Goal: Task Accomplishment & Management: Manage account settings

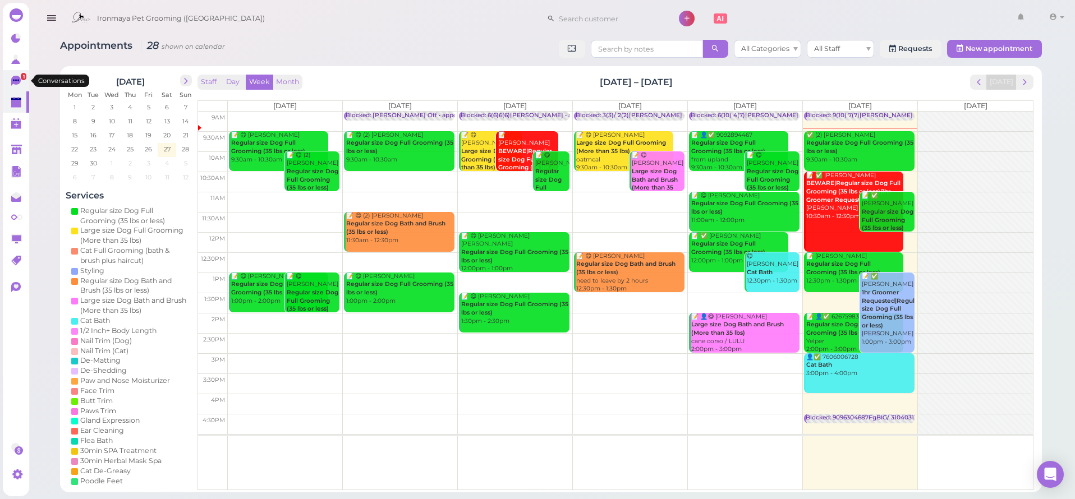
click at [15, 80] on icon at bounding box center [16, 81] width 10 height 10
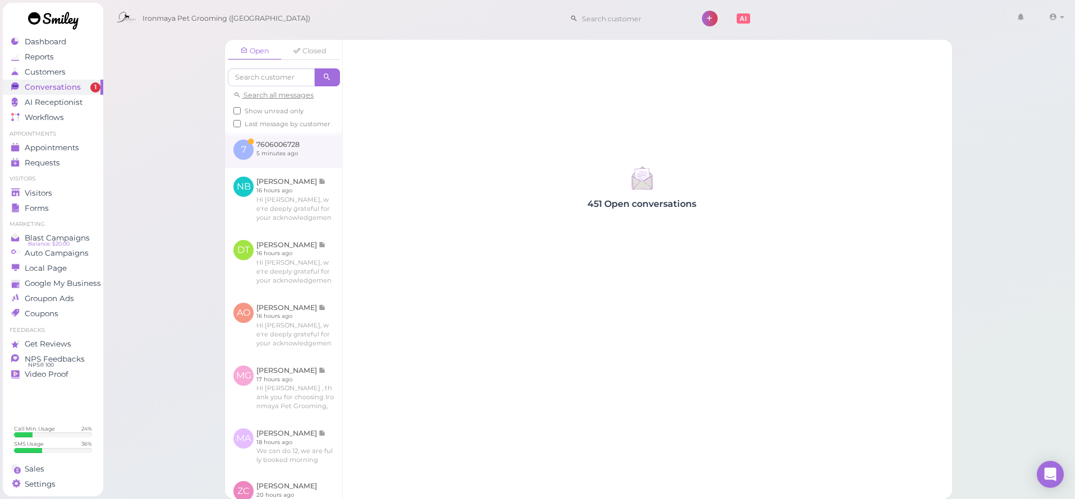
click at [269, 157] on link at bounding box center [283, 149] width 117 height 37
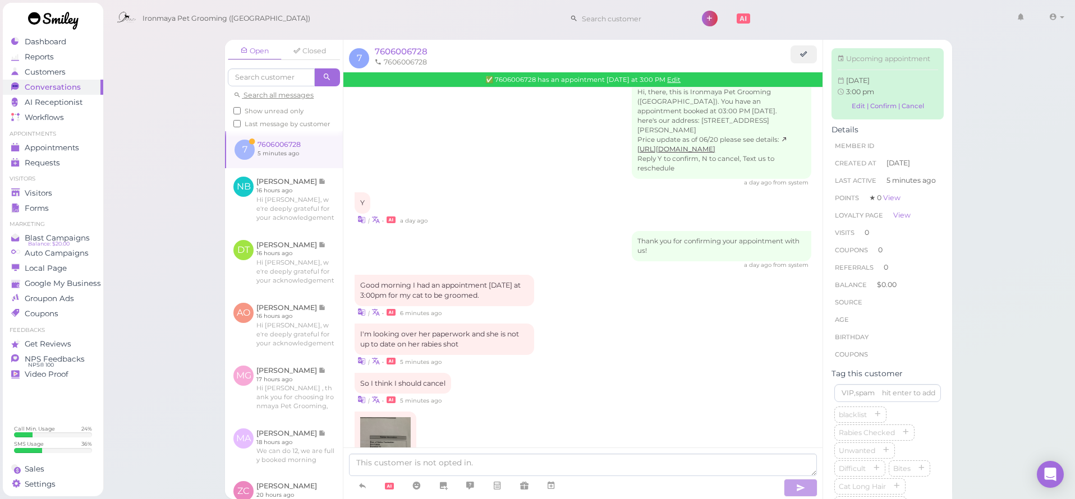
scroll to position [188, 0]
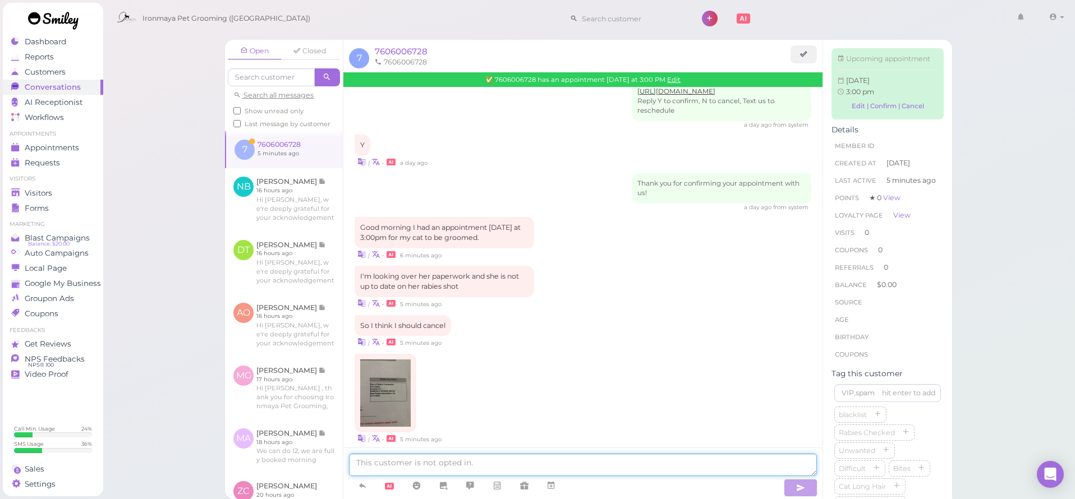
click at [428, 464] on textarea at bounding box center [583, 465] width 468 height 22
click at [383, 379] on img at bounding box center [385, 393] width 50 height 67
click at [556, 466] on textarea "Oaky, thank you for letting us know. Do you think" at bounding box center [583, 465] width 468 height 22
click at [606, 466] on textarea "Oaky, thank you for letting us know. Do you think" at bounding box center [583, 465] width 468 height 22
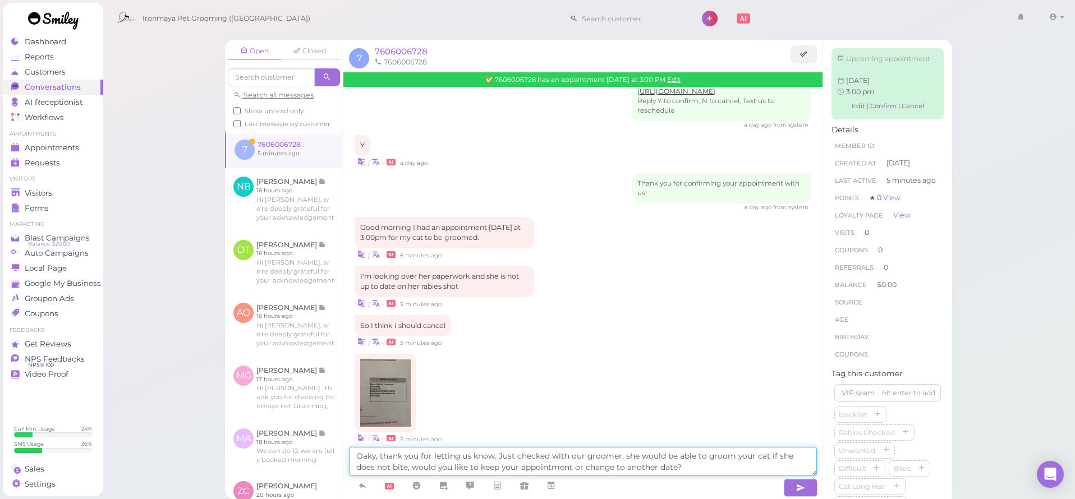
drag, startPoint x: 379, startPoint y: 458, endPoint x: 347, endPoint y: 459, distance: 32.0
click at [347, 458] on div "Oaky, thank you for letting us know. Just checked with our groomer, she would b…" at bounding box center [582, 470] width 479 height 58
type textarea "Good morning, thank you for letting us know. Just checked with our groomer, she…"
click at [804, 488] on icon "button" at bounding box center [800, 487] width 9 height 11
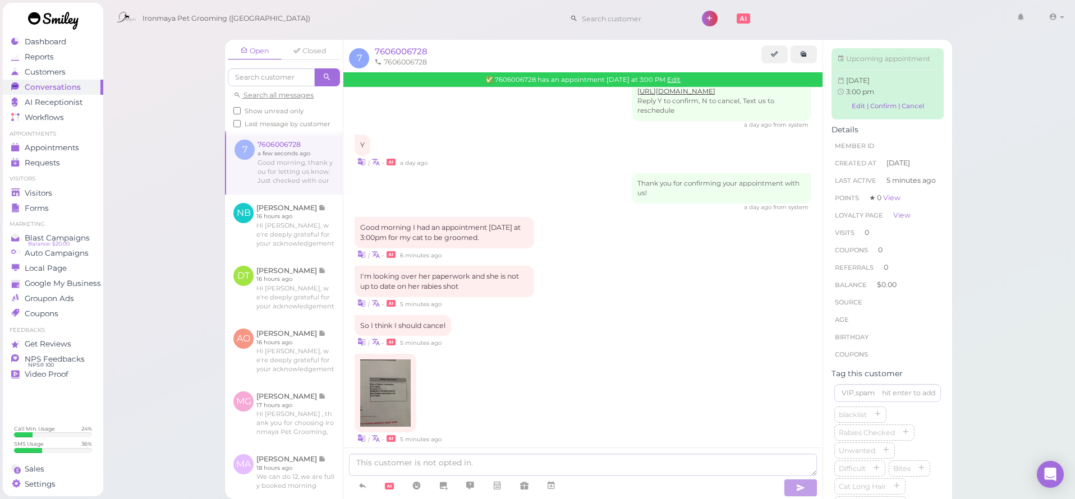
scroll to position [250, 0]
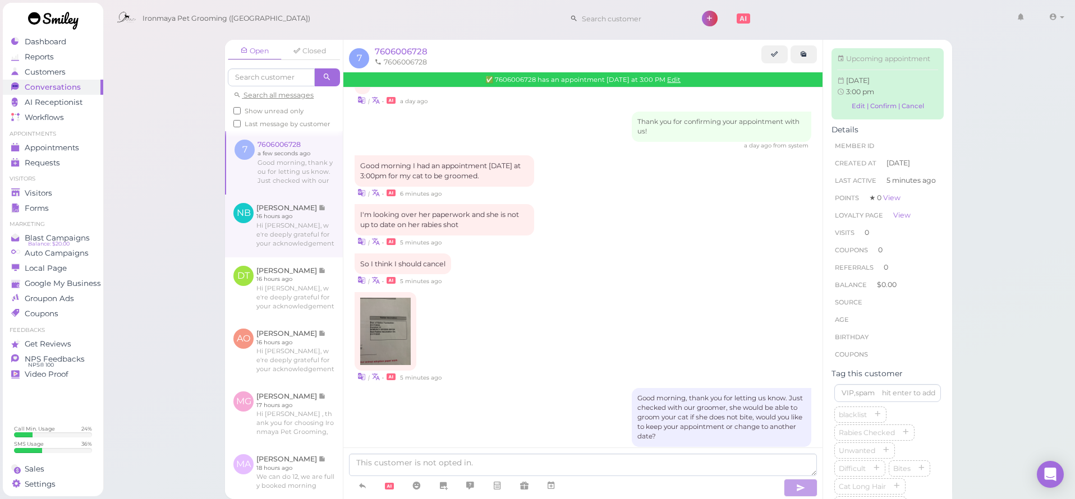
click at [298, 228] on link at bounding box center [284, 226] width 118 height 63
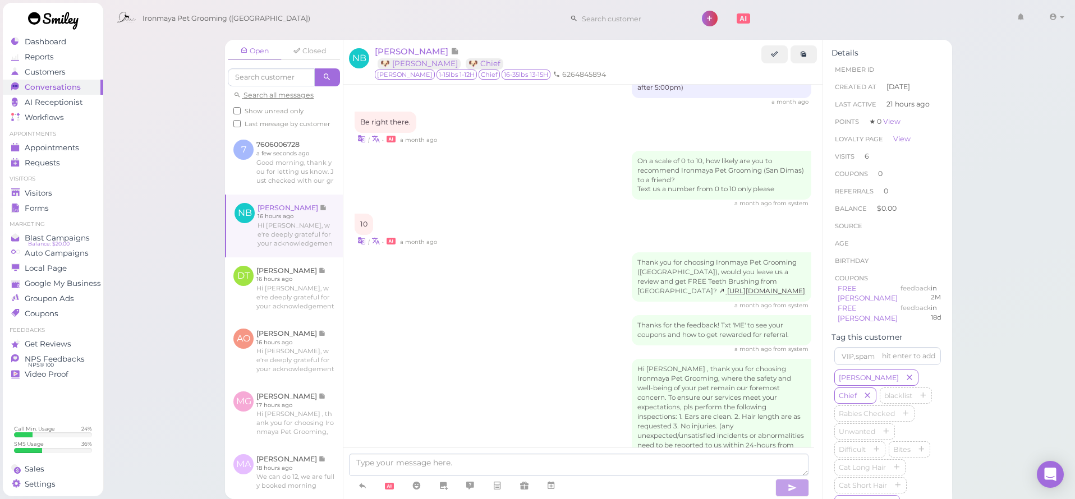
scroll to position [1374, 0]
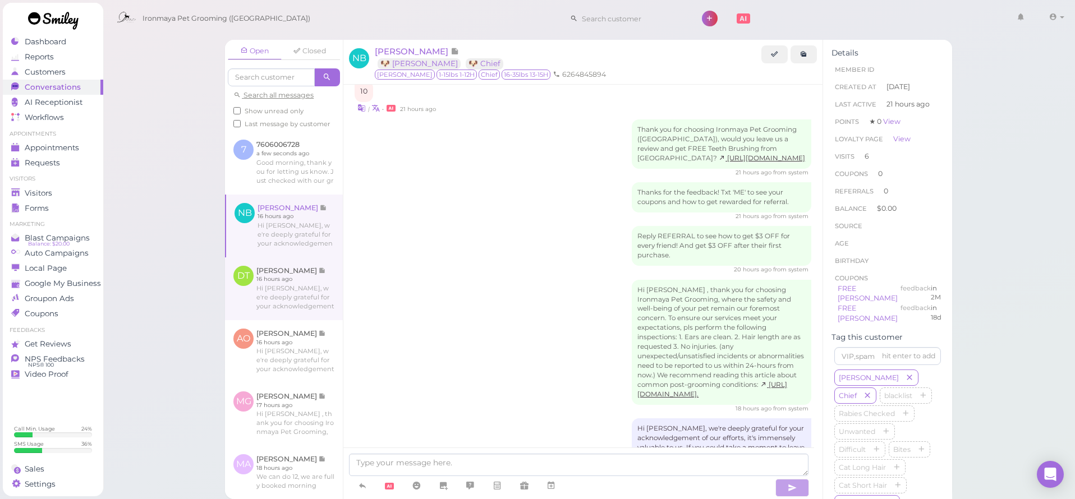
click at [281, 292] on link at bounding box center [284, 288] width 118 height 63
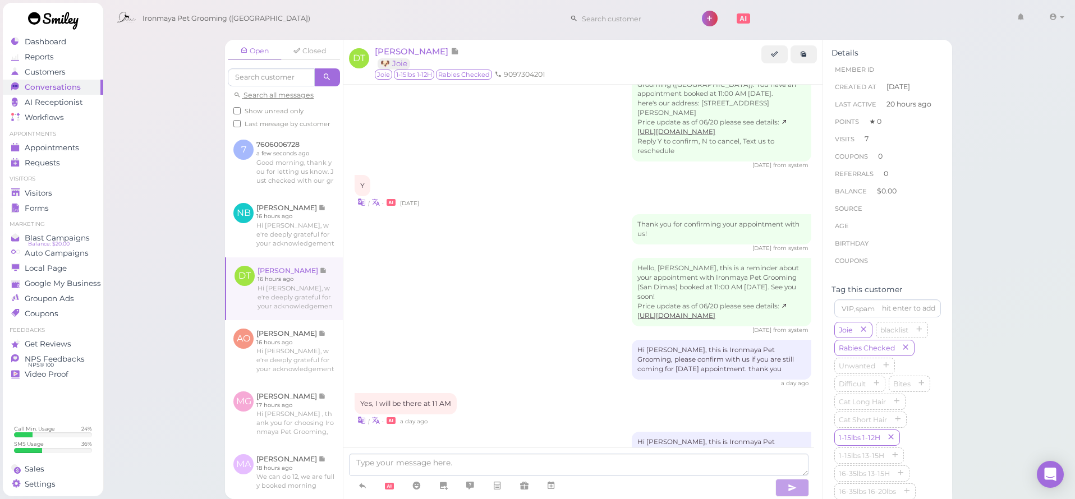
scroll to position [1836, 0]
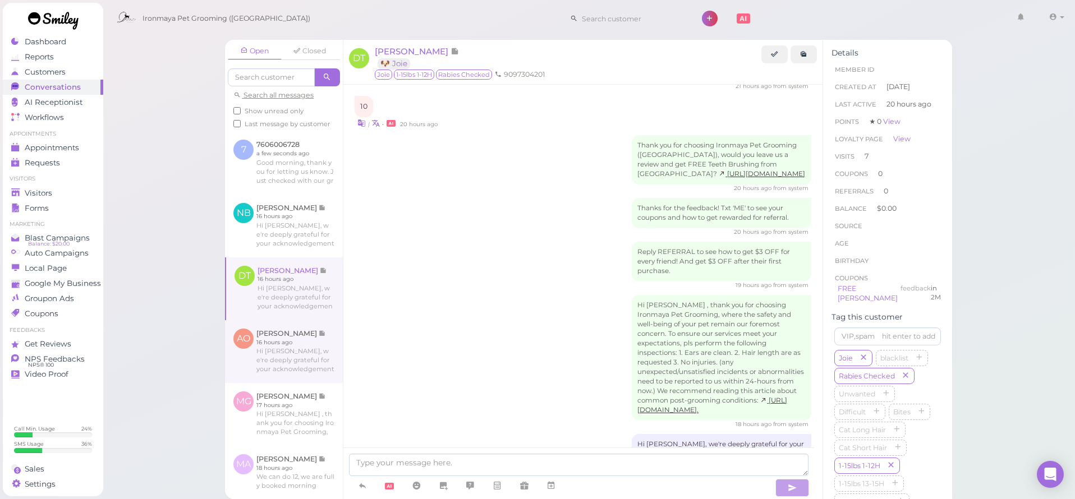
click at [289, 353] on link at bounding box center [284, 351] width 118 height 63
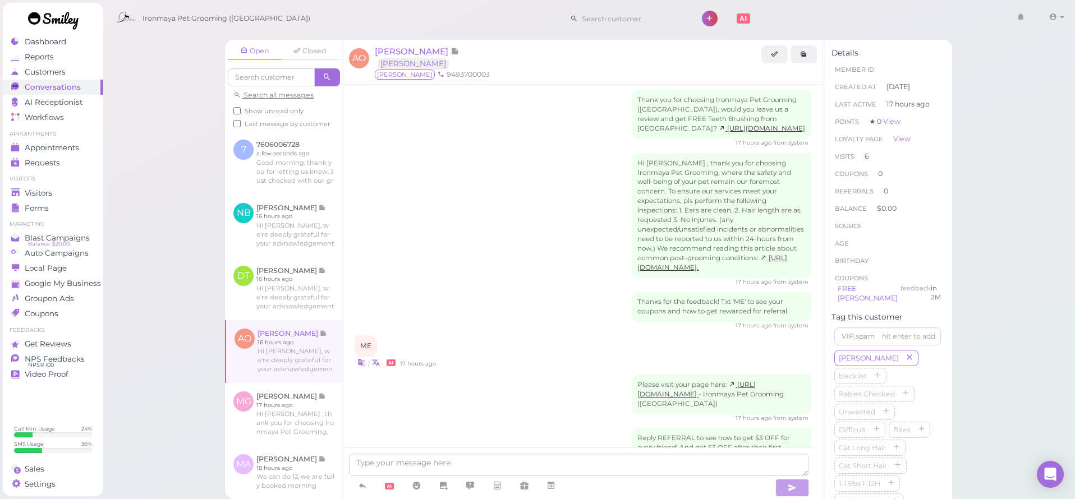
scroll to position [1364, 0]
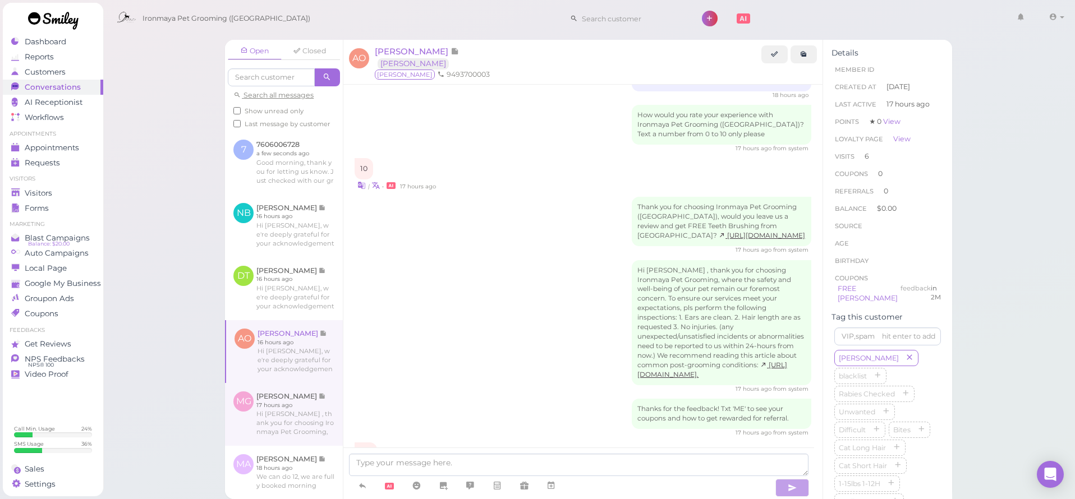
click at [305, 407] on link at bounding box center [284, 414] width 118 height 63
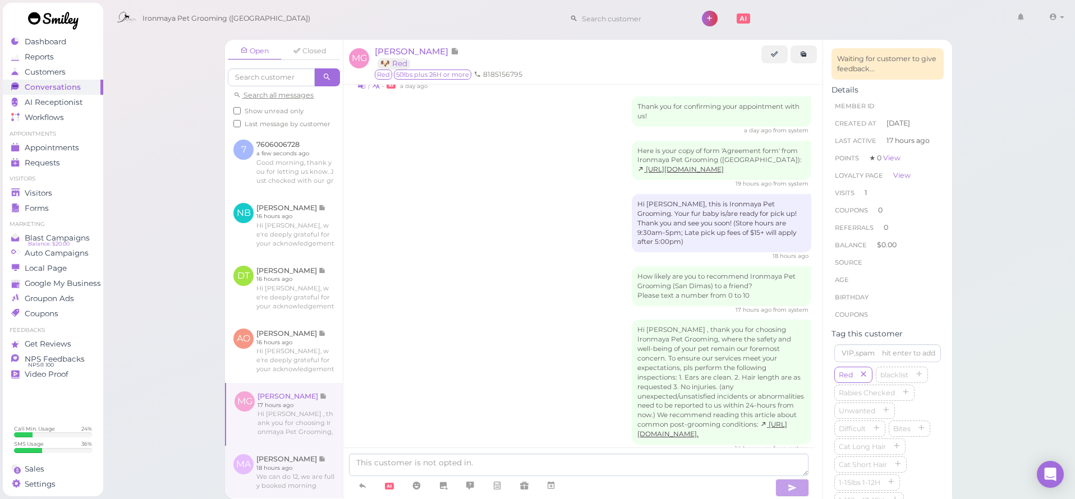
scroll to position [93, 0]
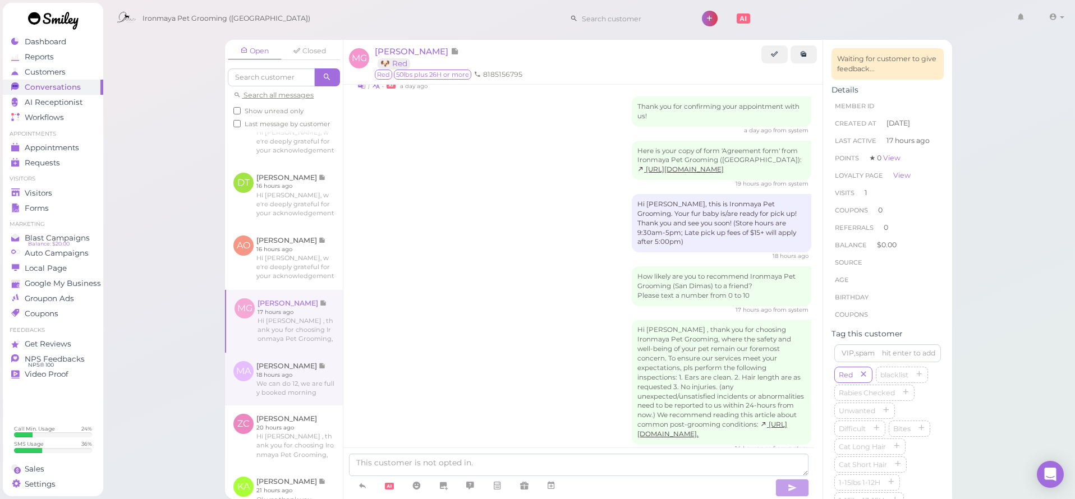
click at [308, 401] on link at bounding box center [284, 379] width 118 height 53
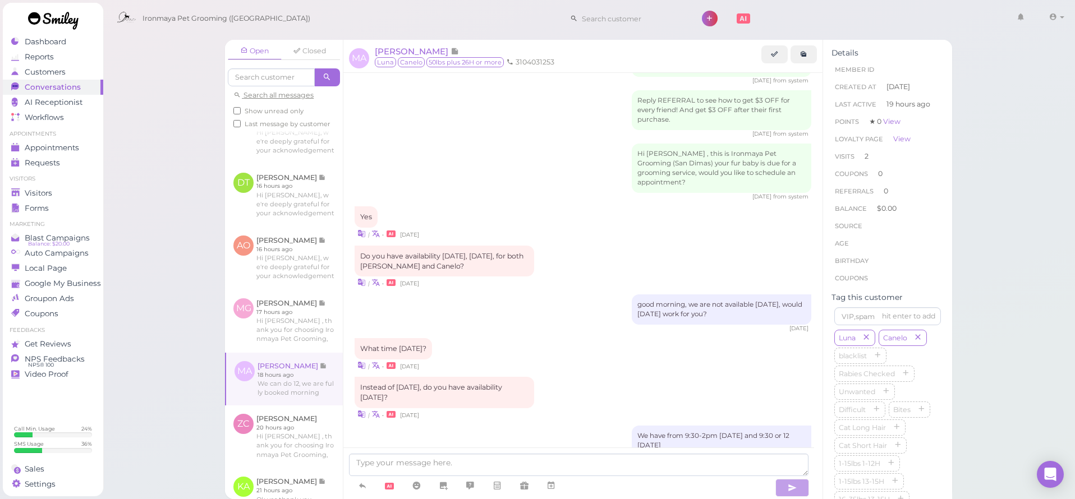
scroll to position [1363, 0]
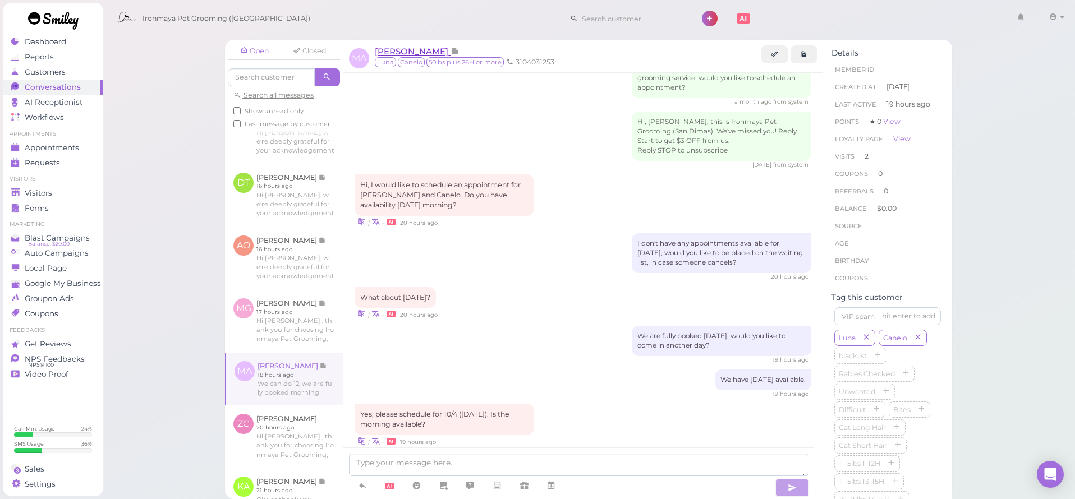
click at [417, 54] on span "[PERSON_NAME]" at bounding box center [413, 51] width 76 height 11
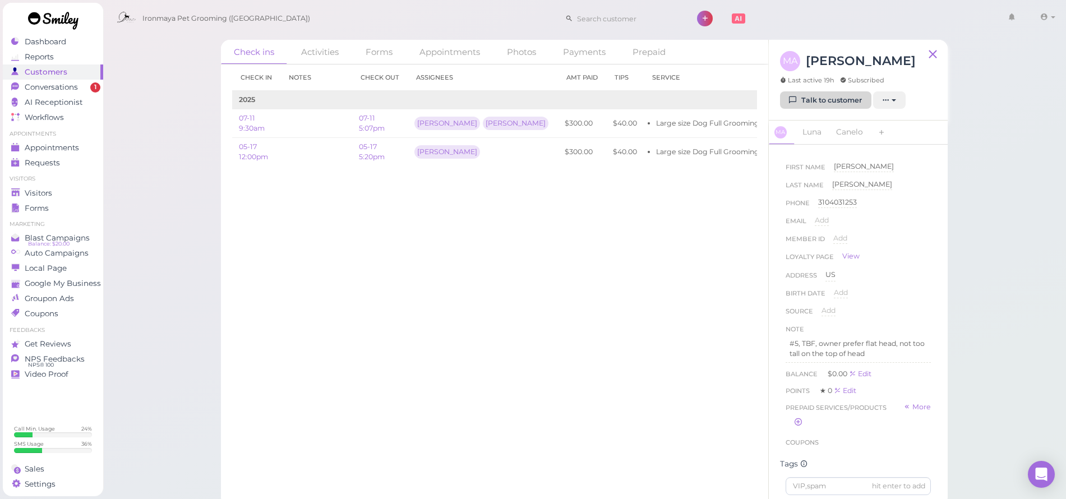
click at [823, 96] on link "Talk to customer" at bounding box center [825, 100] width 91 height 18
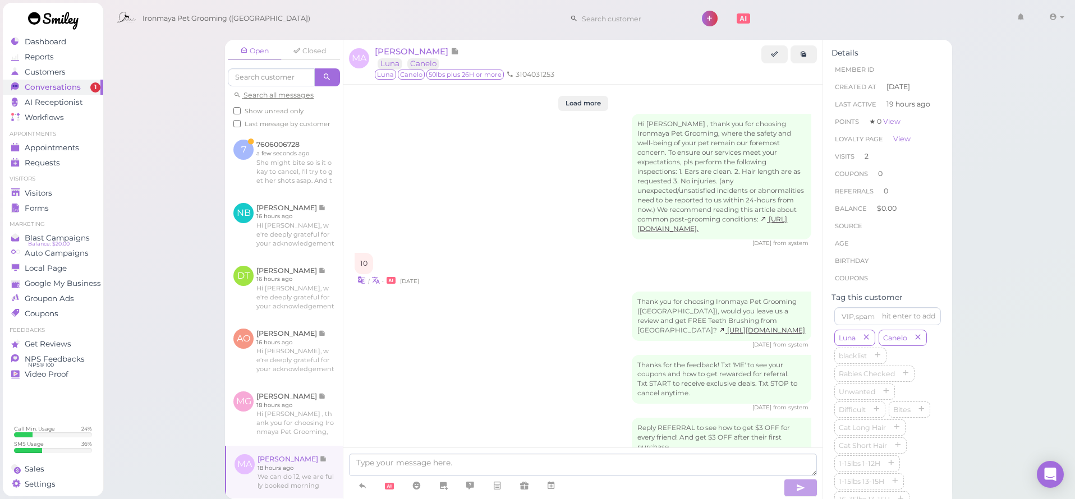
scroll to position [1363, 0]
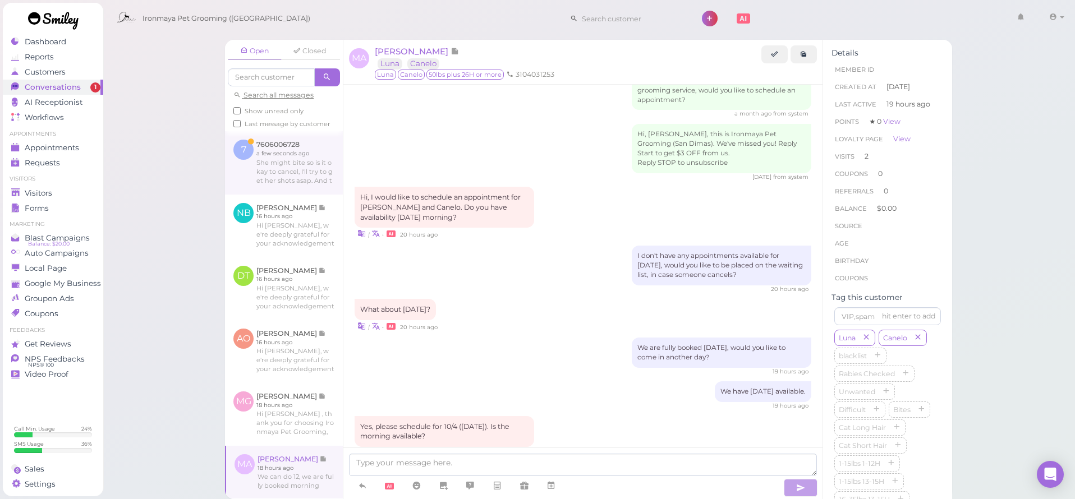
click at [299, 187] on link at bounding box center [284, 162] width 118 height 63
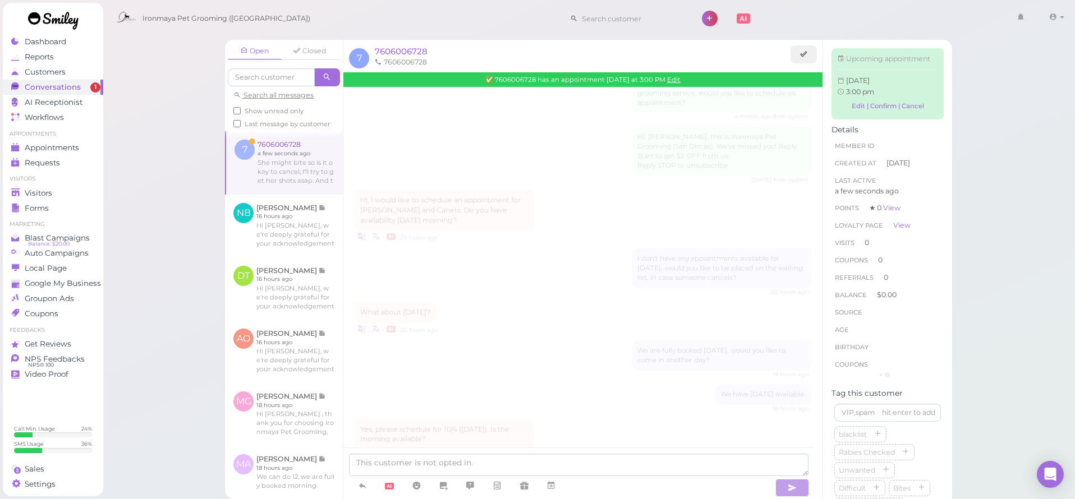
scroll to position [305, 0]
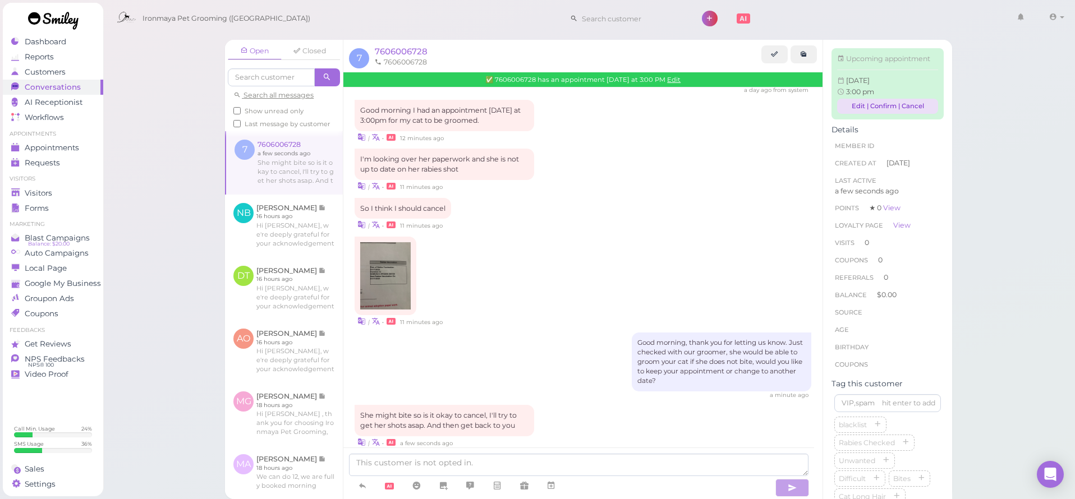
click at [914, 112] on link "Edit | Confirm | Cancel" at bounding box center [887, 106] width 101 height 15
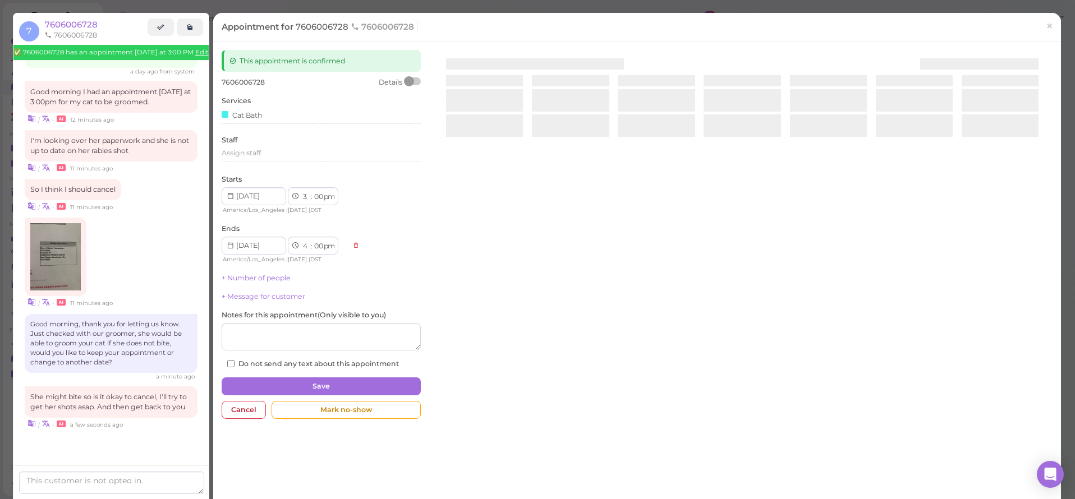
scroll to position [287, 0]
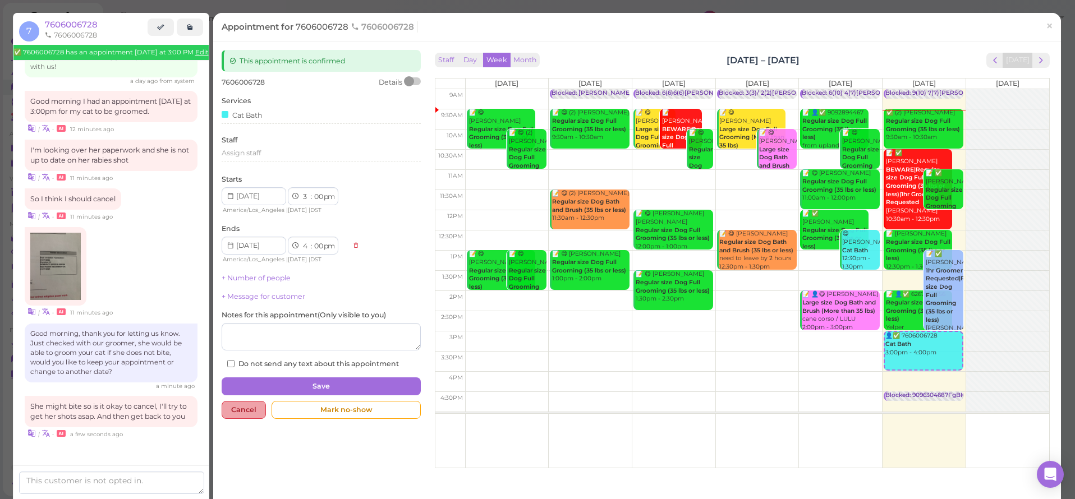
click at [236, 403] on div "Cancel" at bounding box center [244, 410] width 44 height 18
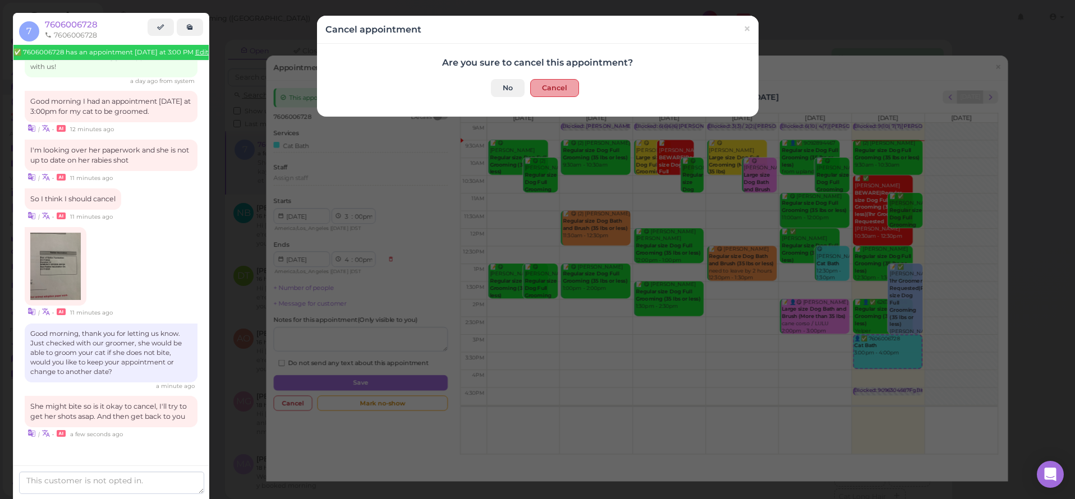
click at [546, 93] on button "Cancel" at bounding box center [554, 88] width 49 height 18
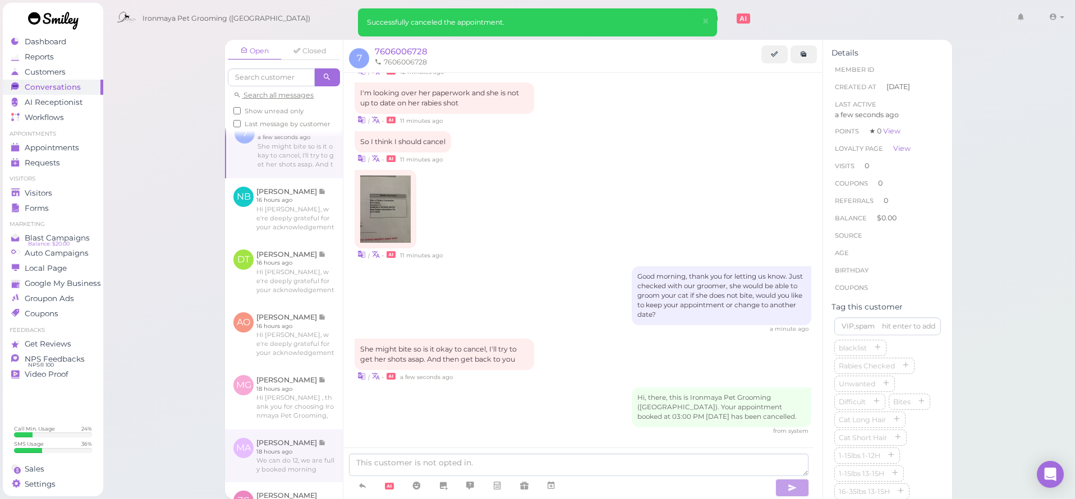
scroll to position [58, 0]
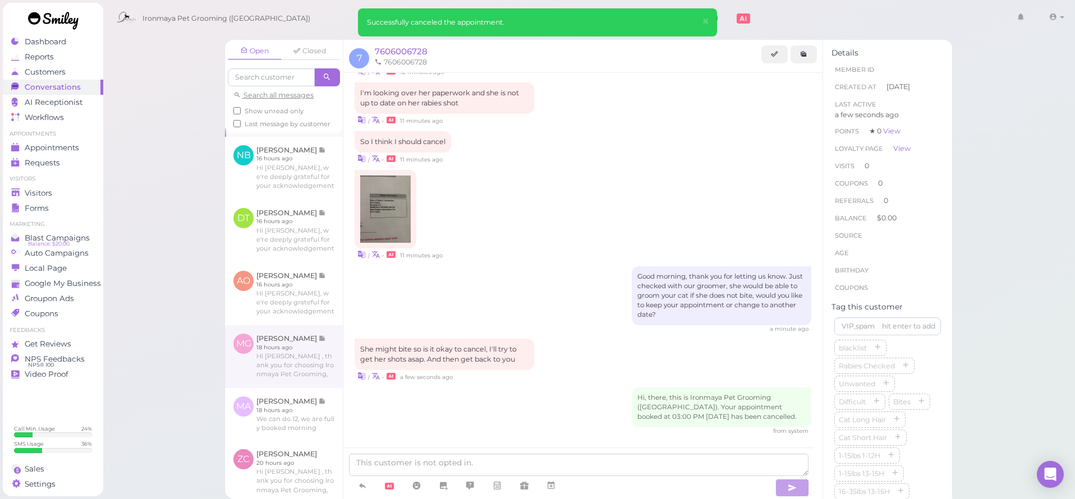
click at [315, 388] on link at bounding box center [284, 356] width 118 height 63
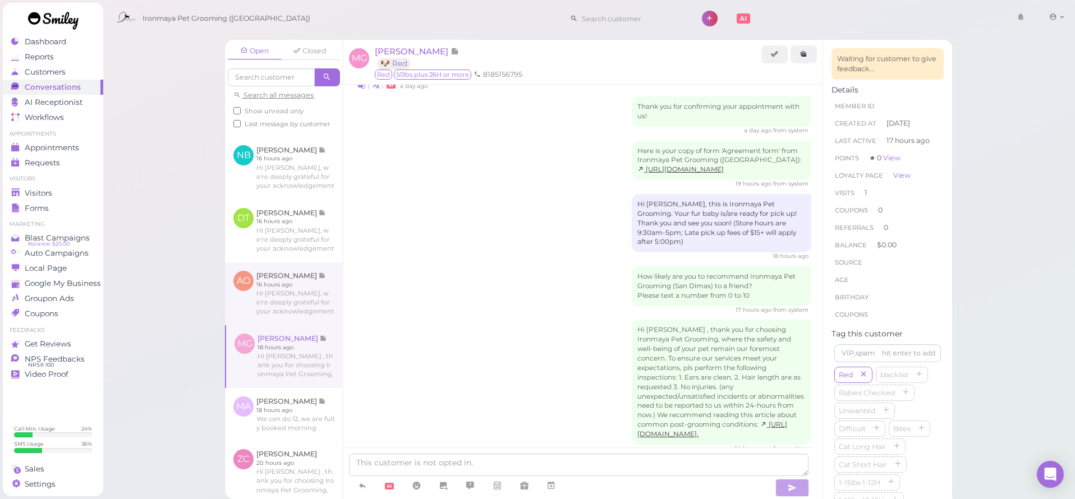
click at [296, 314] on link at bounding box center [284, 293] width 118 height 63
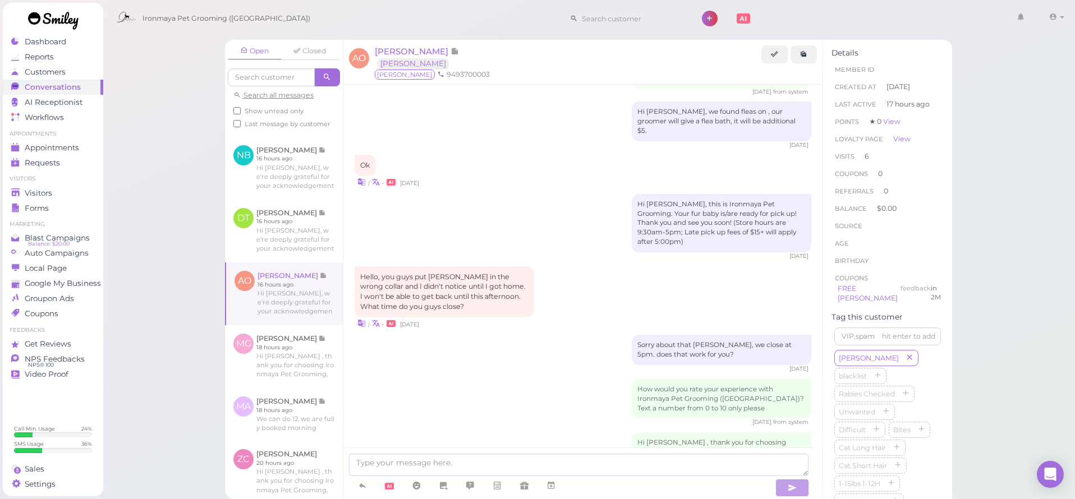
scroll to position [1507, 0]
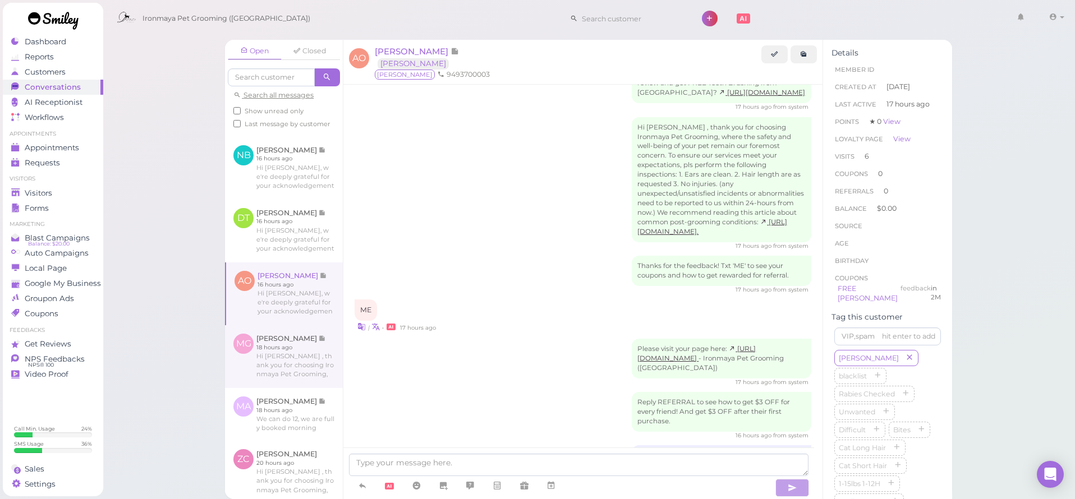
click at [312, 363] on link at bounding box center [284, 356] width 118 height 63
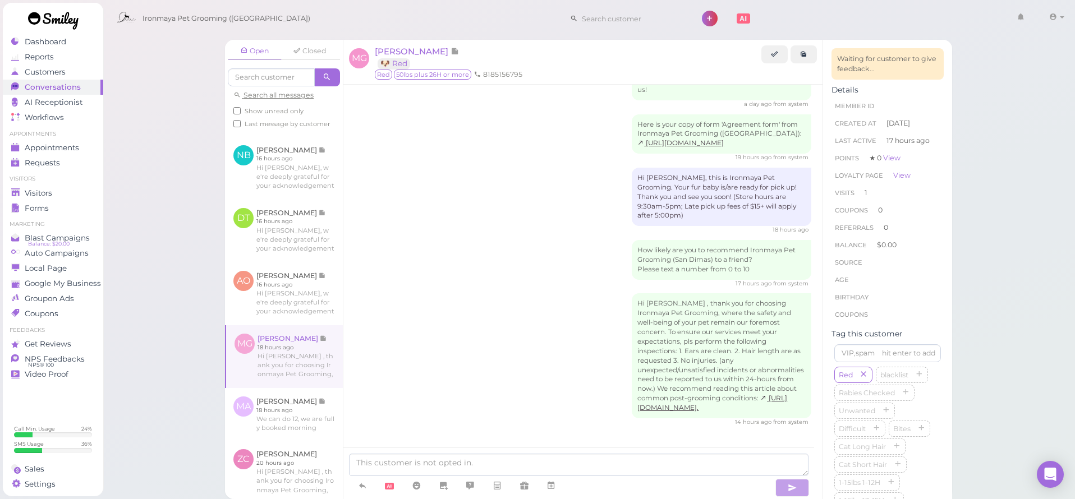
scroll to position [315, 0]
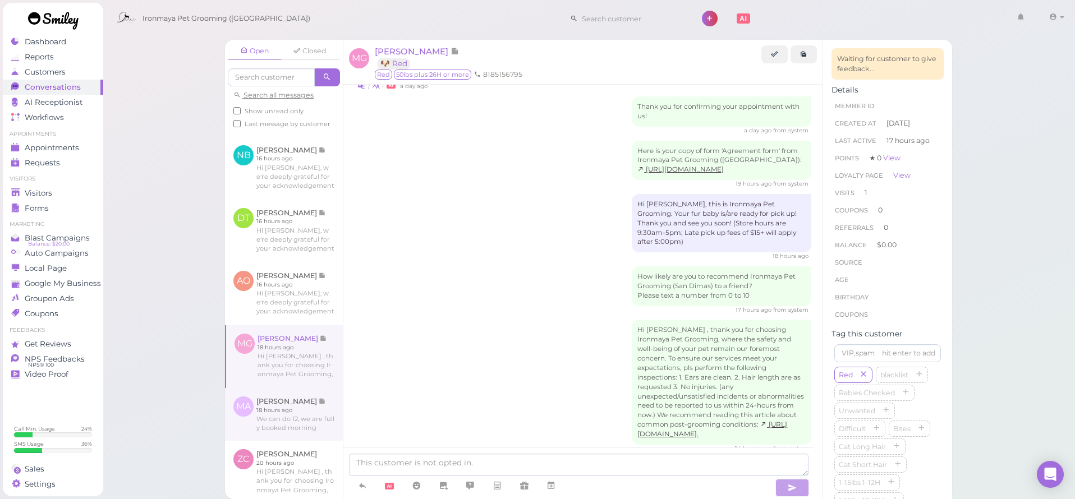
click at [312, 441] on link at bounding box center [284, 414] width 118 height 53
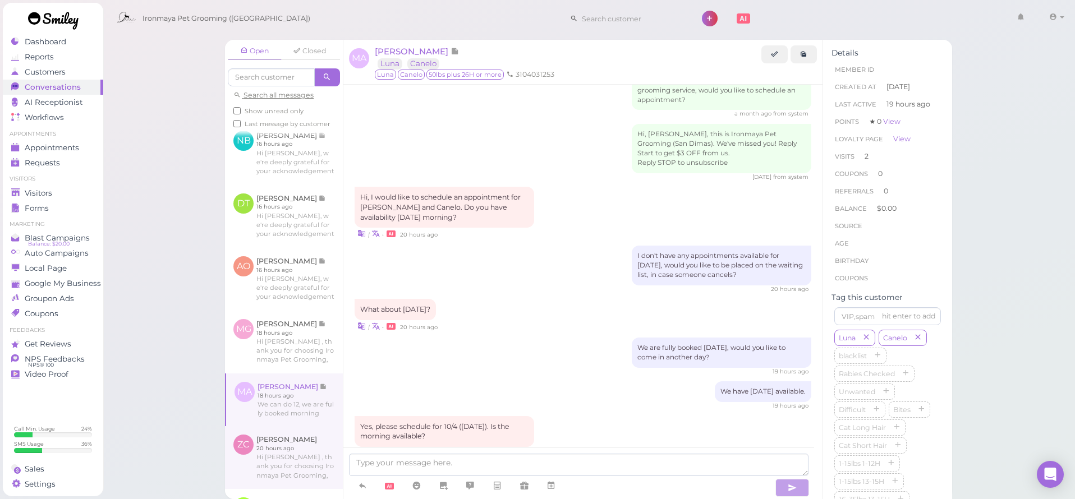
scroll to position [102, 0]
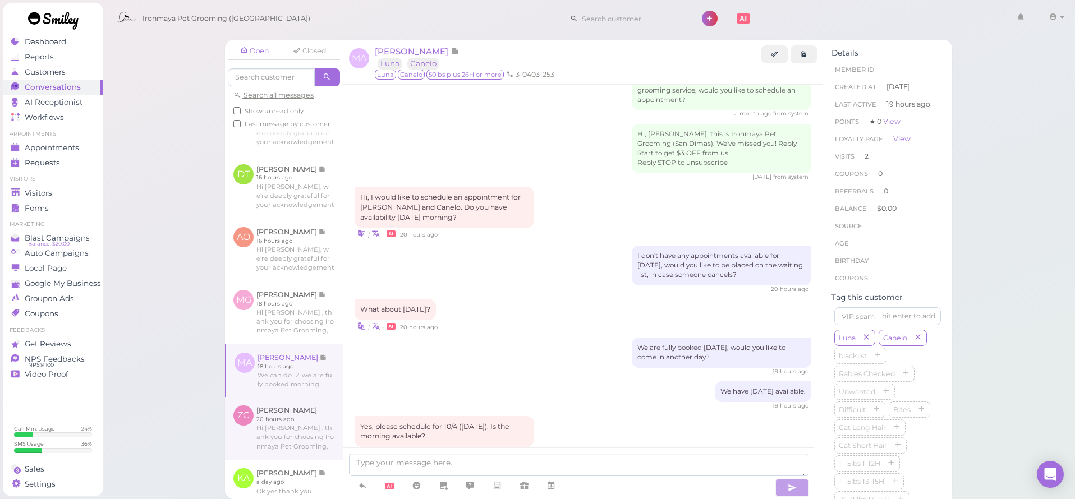
click at [307, 432] on link at bounding box center [284, 428] width 118 height 63
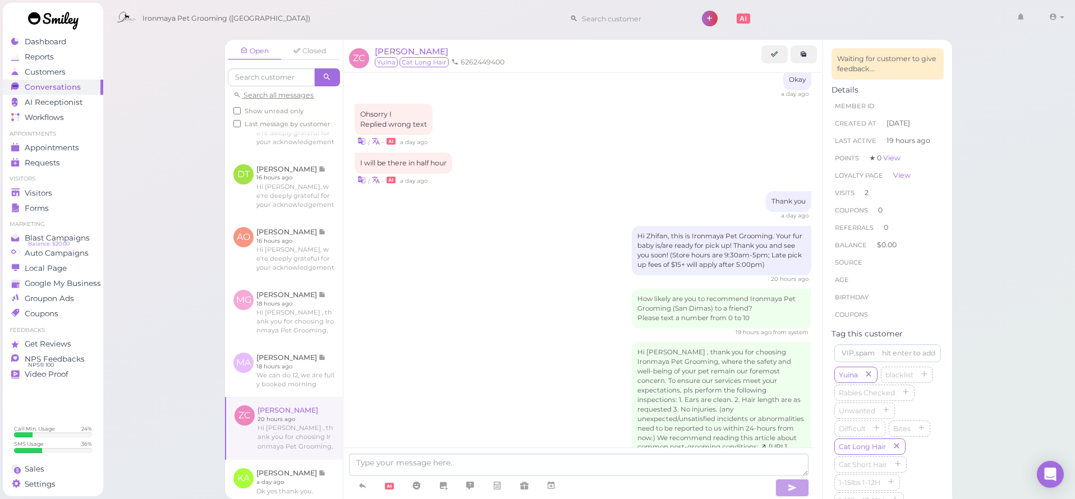
scroll to position [175, 0]
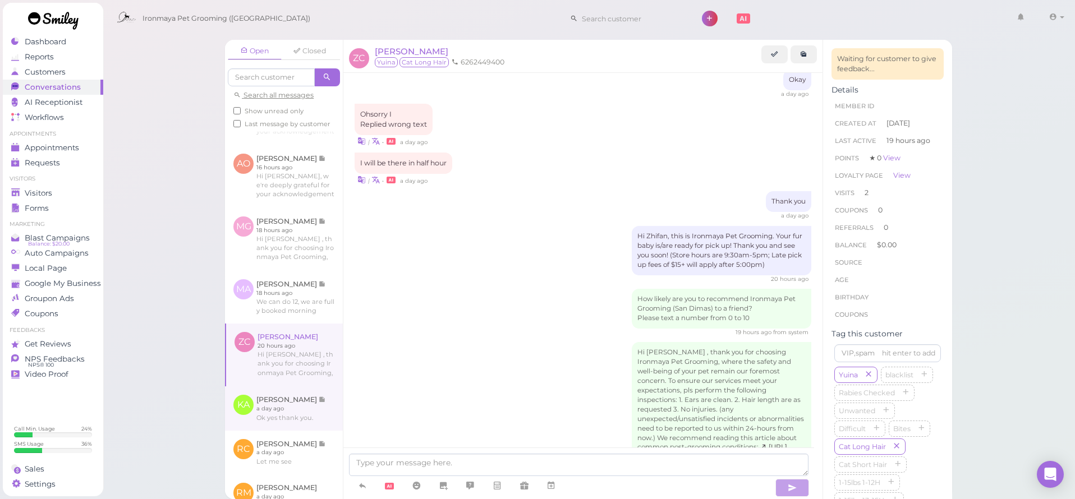
click at [308, 430] on link at bounding box center [284, 408] width 118 height 44
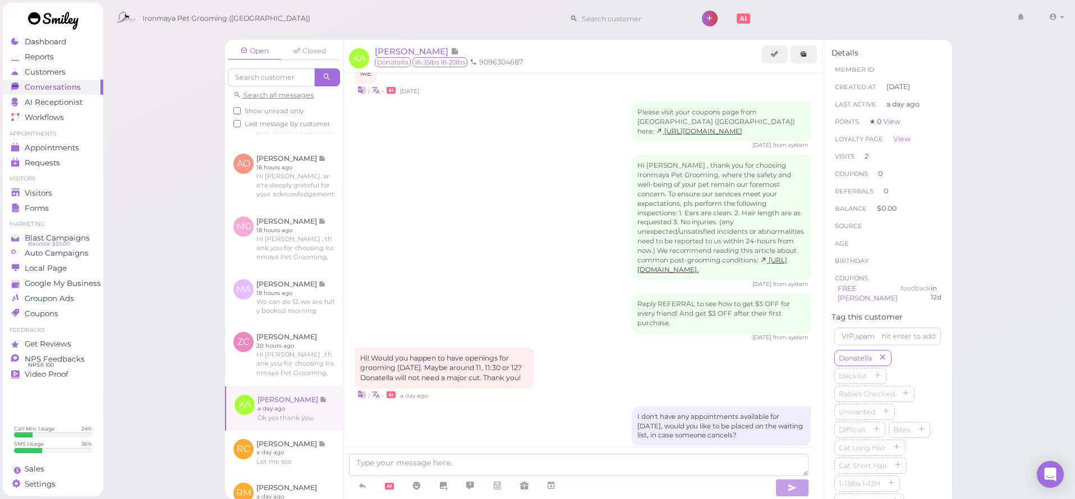
scroll to position [1202, 0]
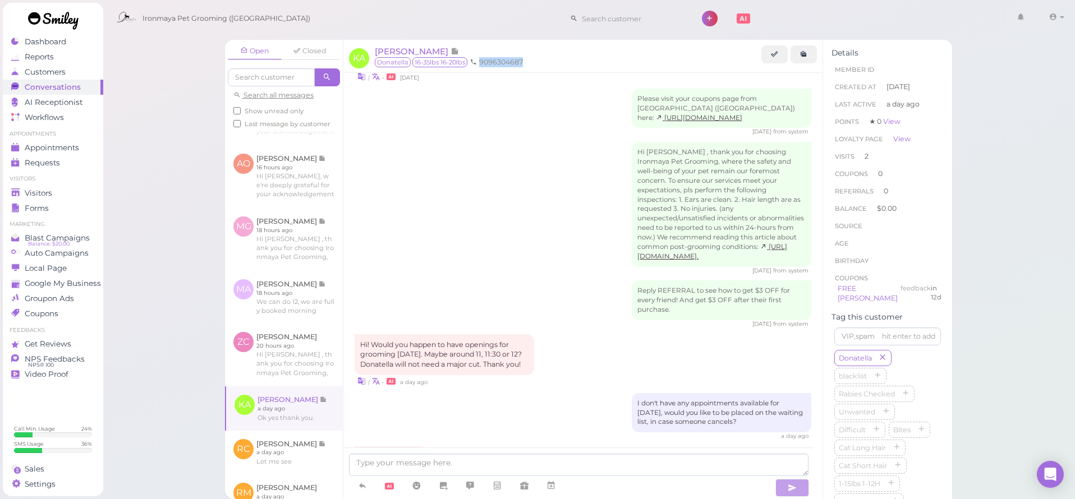
drag, startPoint x: 480, startPoint y: 61, endPoint x: 526, endPoint y: 62, distance: 46.6
click at [526, 62] on ul "9096304687" at bounding box center [566, 62] width 389 height 10
click at [403, 464] on textarea at bounding box center [578, 465] width 459 height 22
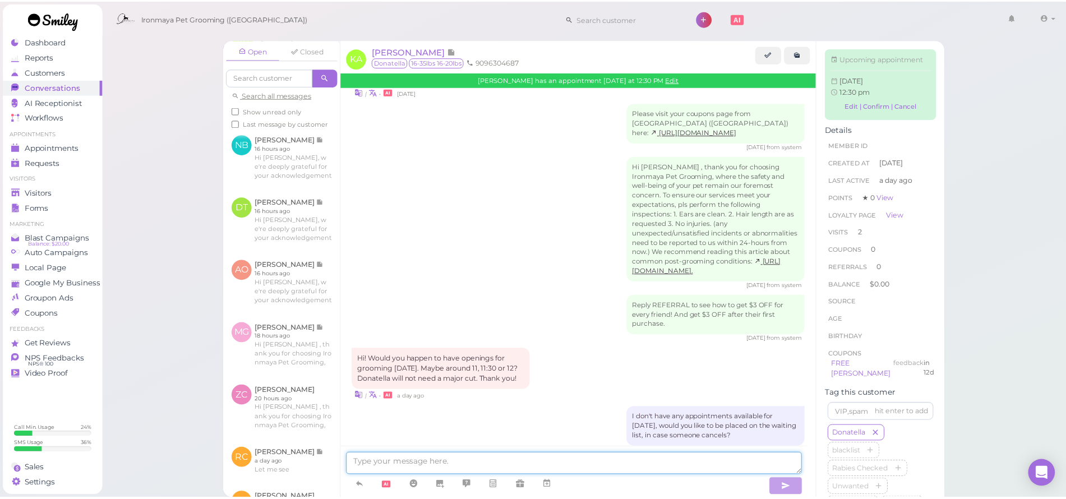
scroll to position [1388, 0]
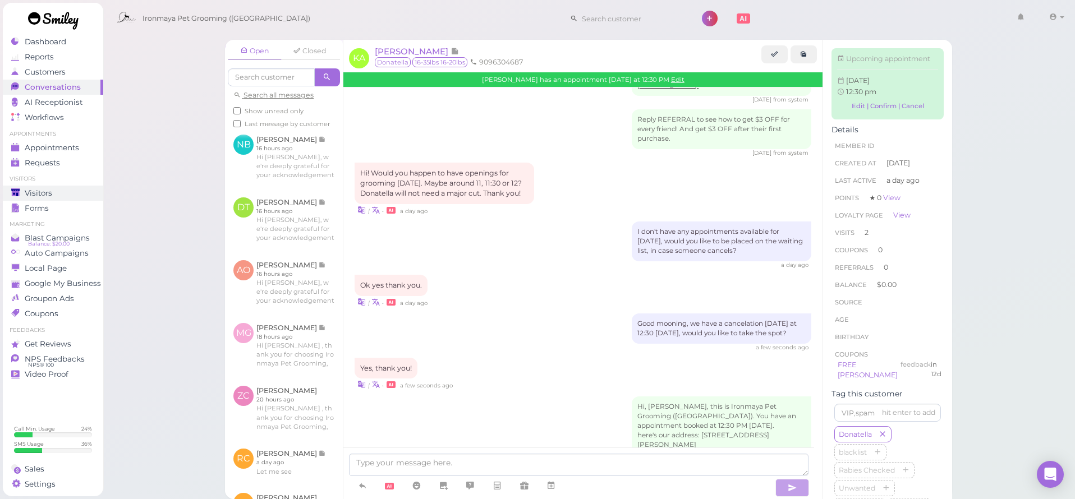
click at [60, 186] on link "Visitors" at bounding box center [53, 193] width 100 height 15
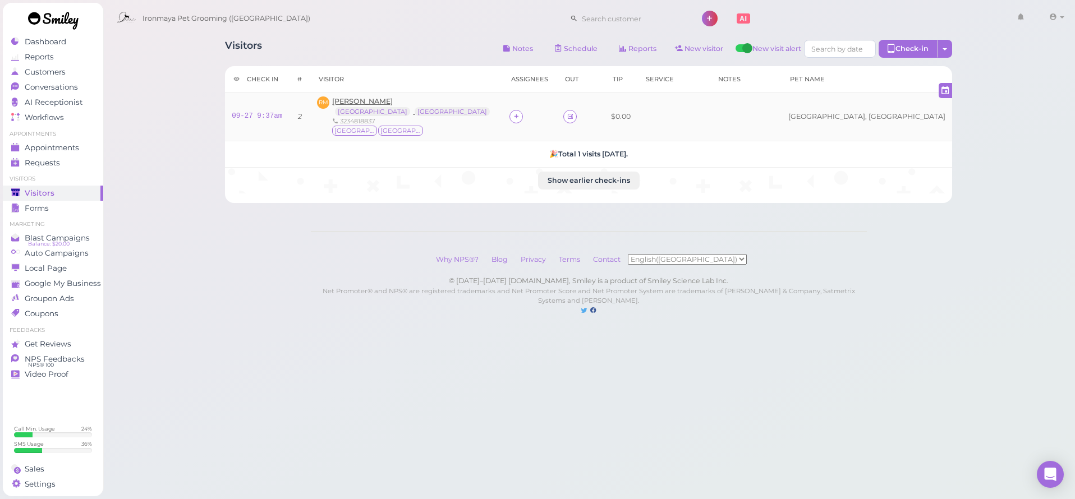
click at [389, 103] on span "[PERSON_NAME]" at bounding box center [362, 101] width 61 height 8
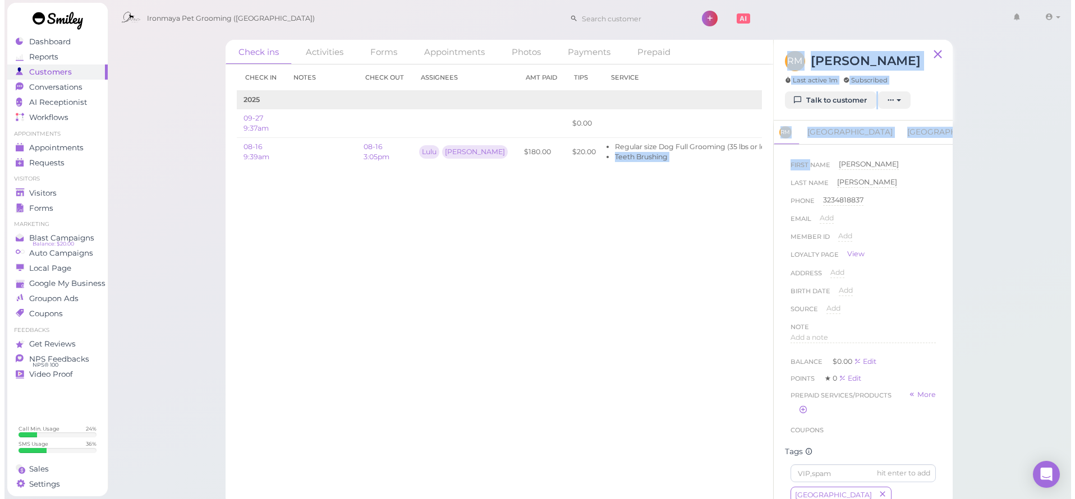
scroll to position [0, 58]
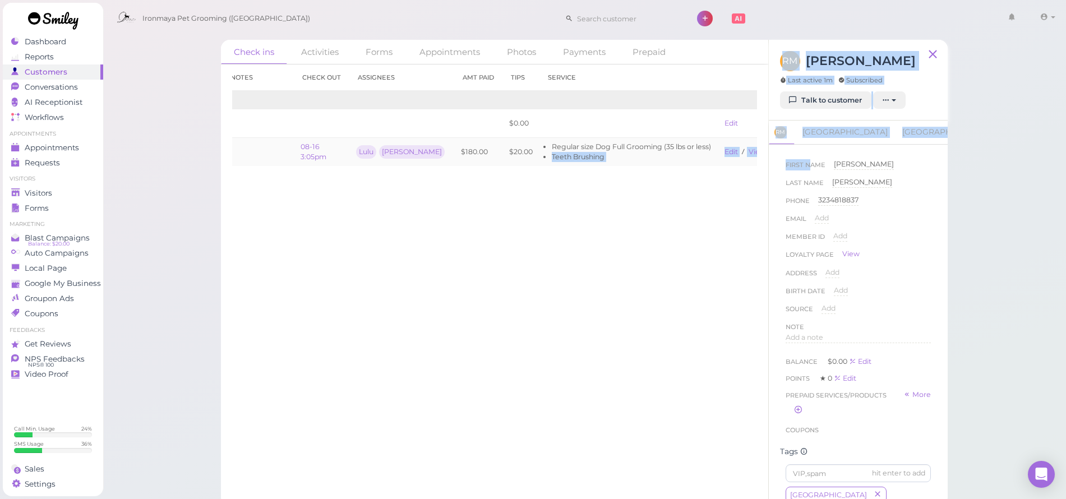
drag, startPoint x: 639, startPoint y: 150, endPoint x: 658, endPoint y: 157, distance: 20.9
click at [808, 164] on div "Check ins Activities Forms Appointments Photos Payments Prepaid Check in Notes …" at bounding box center [584, 273] width 727 height 467
click at [749, 151] on link "View receipt" at bounding box center [772, 152] width 46 height 8
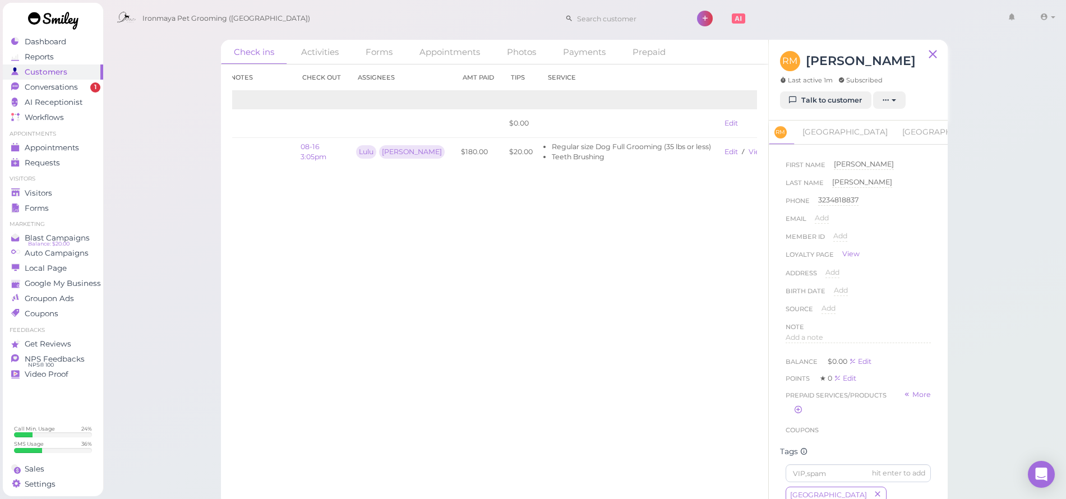
drag, startPoint x: 164, startPoint y: 279, endPoint x: 158, endPoint y: 267, distance: 13.0
click at [164, 276] on div "Check ins Activities Forms Appointments Photos Payments Prepaid Check in Notes …" at bounding box center [585, 253] width 964 height 506
click at [52, 148] on span "Appointments" at bounding box center [52, 148] width 54 height 10
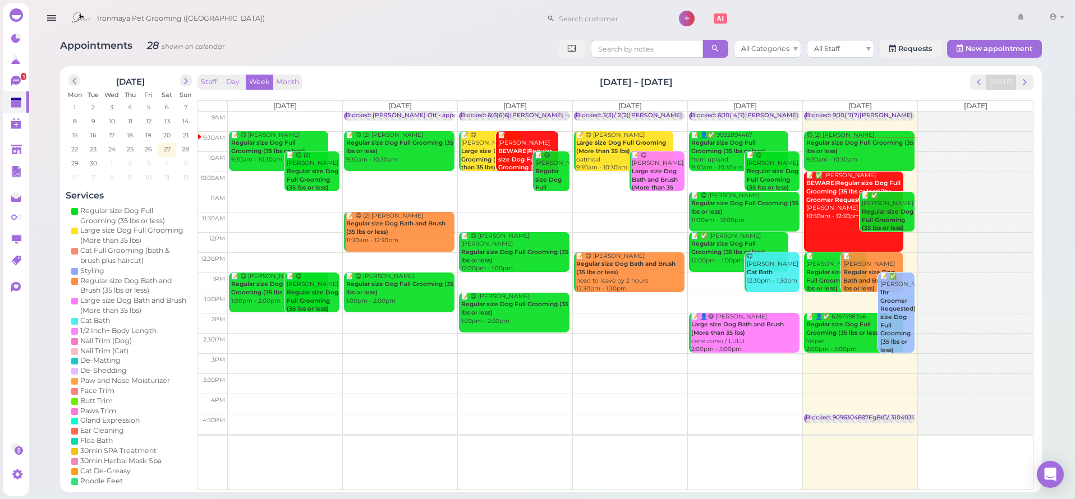
click at [843, 356] on td at bounding box center [630, 363] width 805 height 20
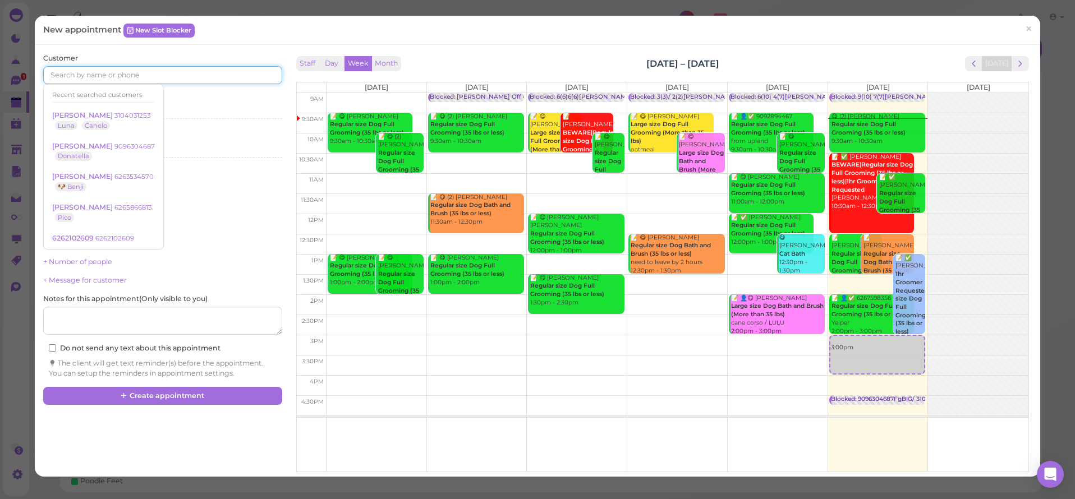
click at [205, 69] on input at bounding box center [162, 75] width 238 height 18
click at [1015, 65] on span "next" at bounding box center [1020, 63] width 11 height 11
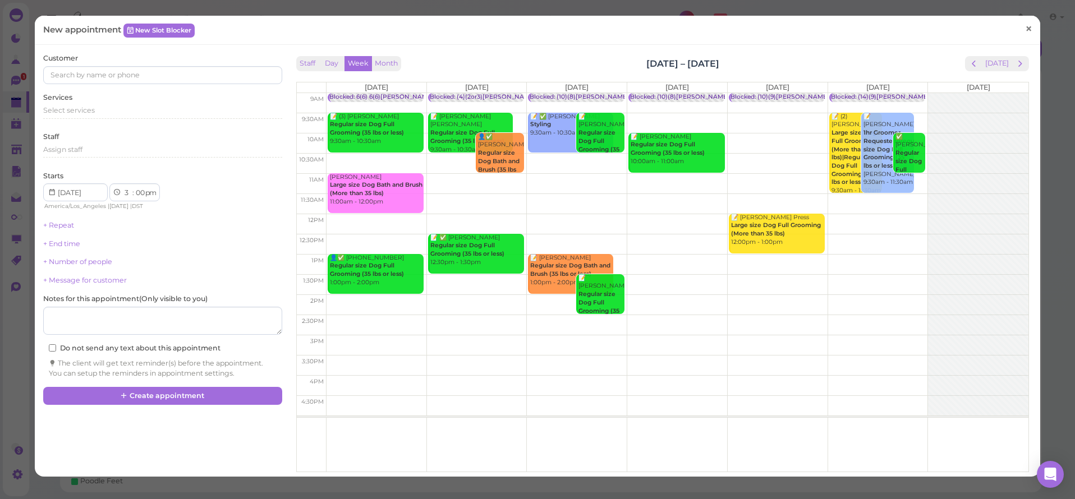
click at [1025, 24] on link "×" at bounding box center [1028, 29] width 21 height 26
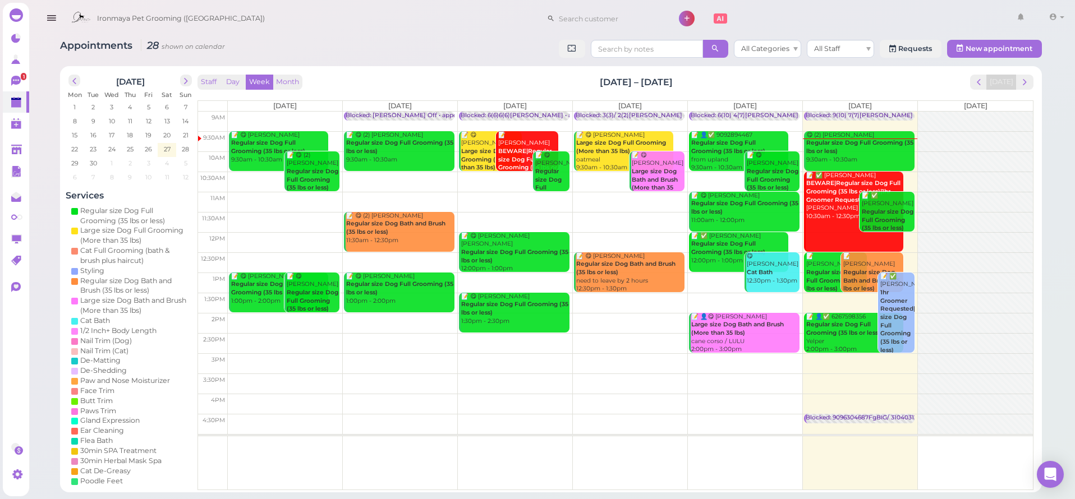
click at [48, 17] on icon "button" at bounding box center [51, 18] width 12 height 14
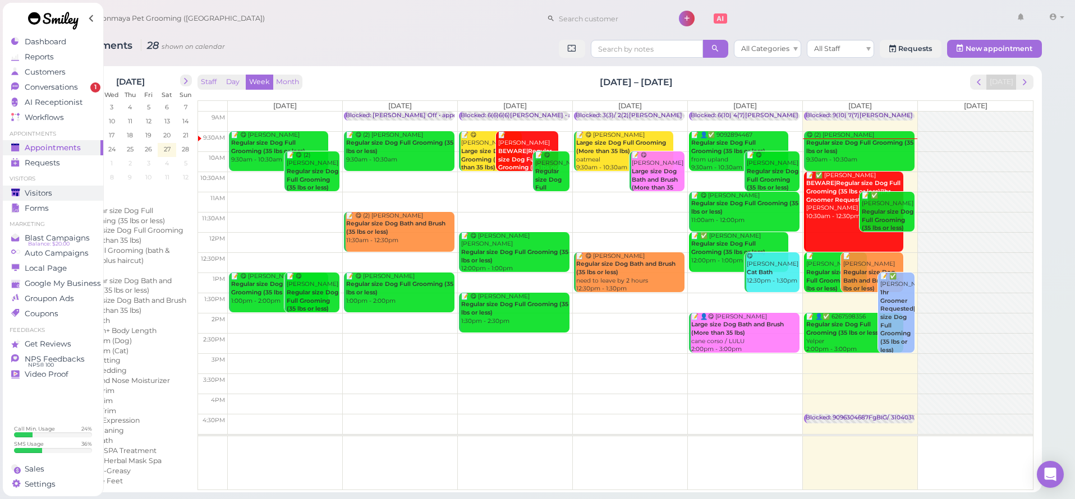
click at [53, 191] on div "Visitors" at bounding box center [51, 193] width 81 height 10
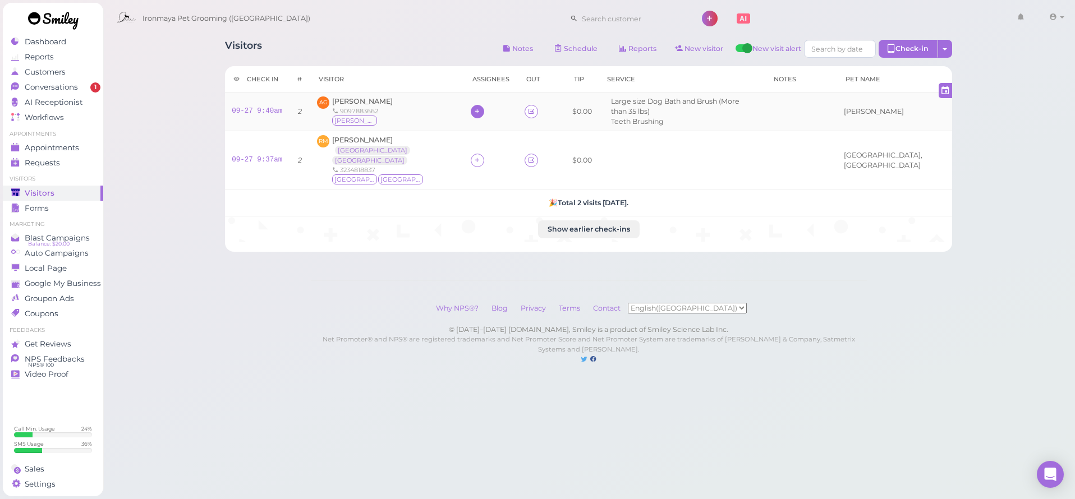
click at [471, 109] on div at bounding box center [477, 111] width 13 height 13
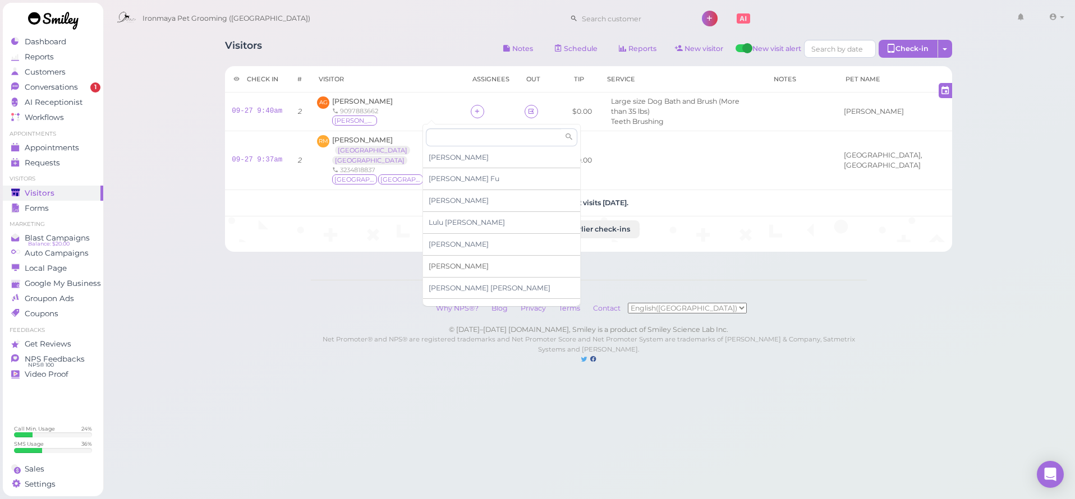
scroll to position [34, 0]
click at [445, 190] on span "[PERSON_NAME]" at bounding box center [467, 190] width 76 height 8
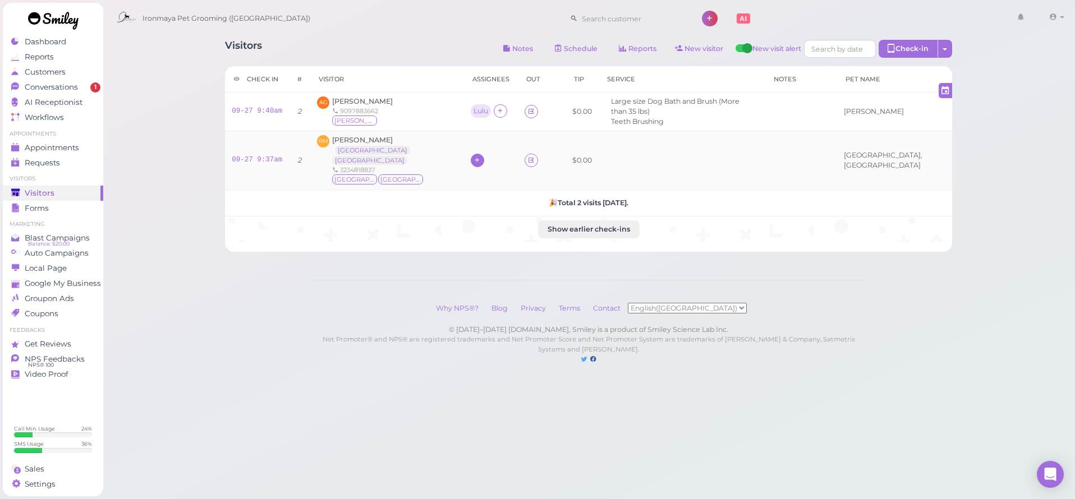
click at [473, 156] on icon at bounding box center [476, 160] width 7 height 8
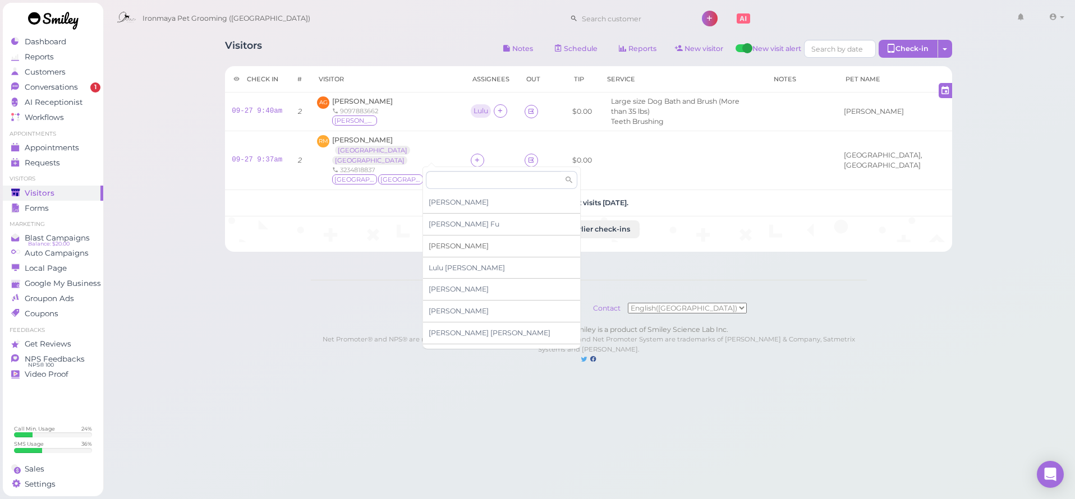
click at [442, 242] on span "[PERSON_NAME]" at bounding box center [459, 246] width 60 height 8
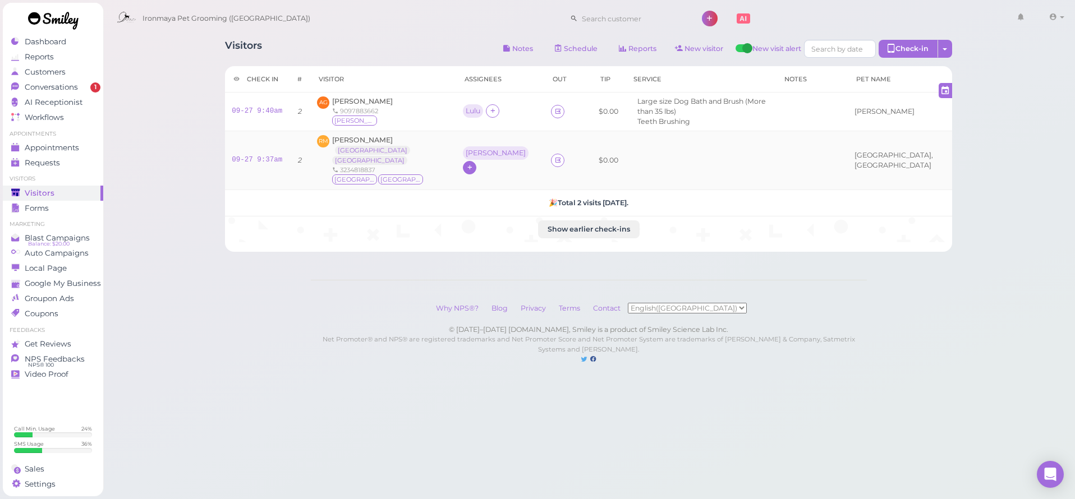
click at [466, 163] on icon at bounding box center [469, 167] width 7 height 8
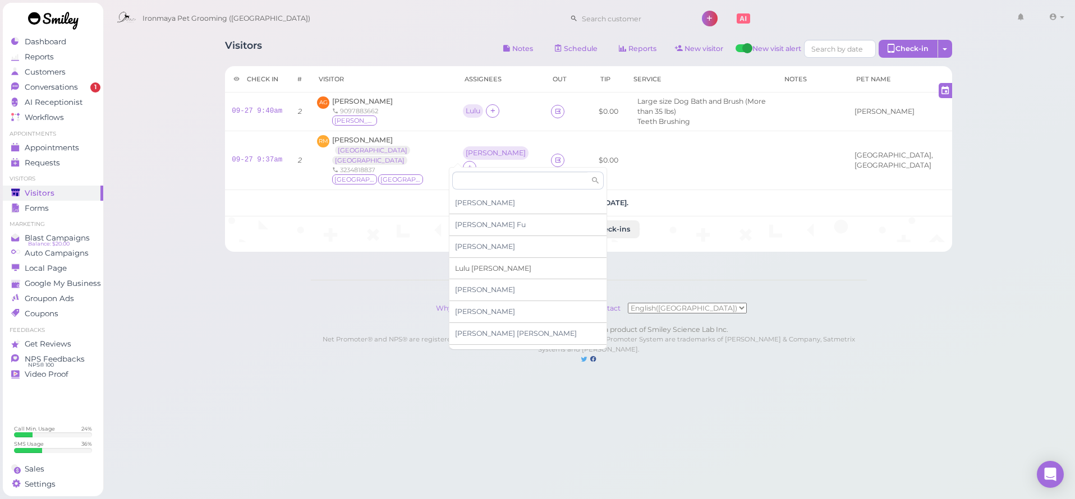
click at [467, 267] on span "[PERSON_NAME]" at bounding box center [493, 268] width 76 height 8
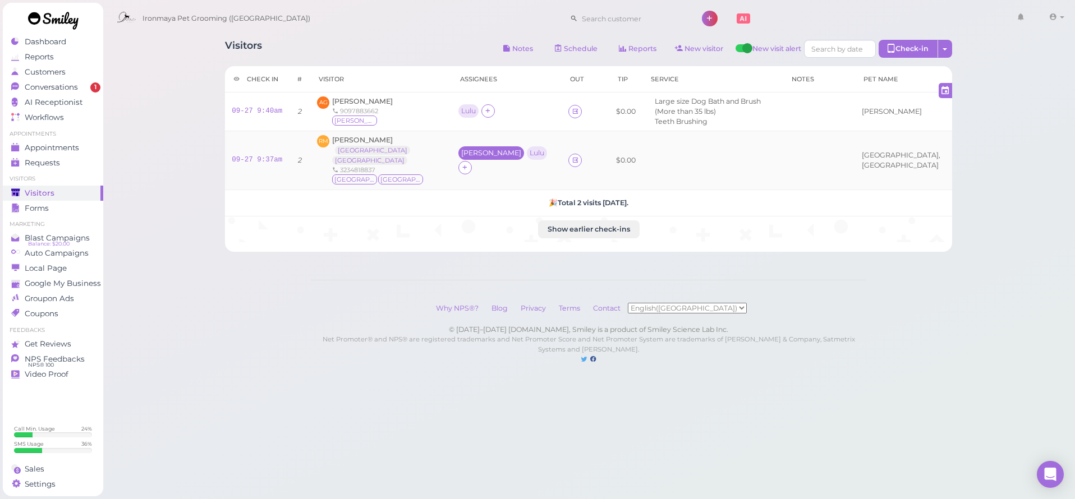
click at [461, 154] on div "[PERSON_NAME]" at bounding box center [491, 153] width 60 height 8
click at [448, 202] on span "Select pets" at bounding box center [446, 201] width 39 height 12
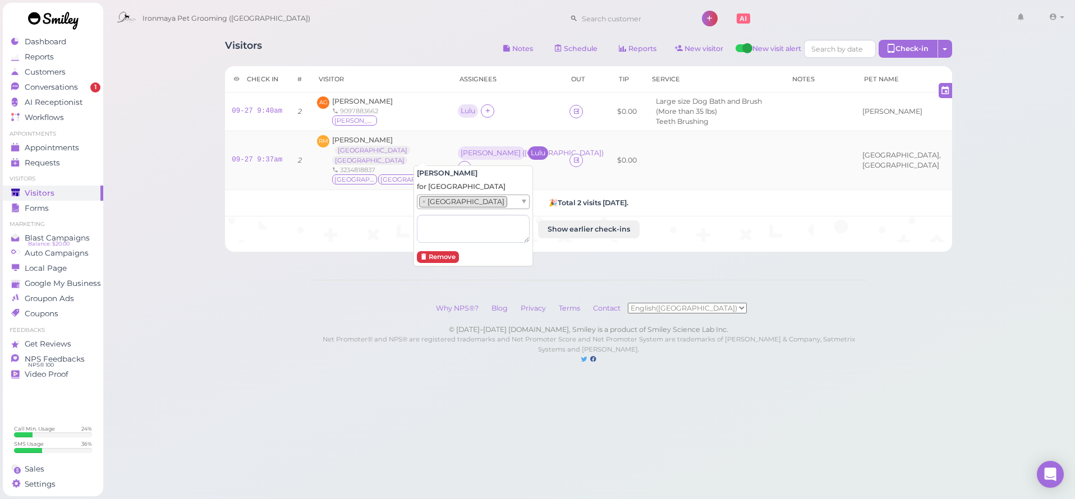
click at [531, 151] on div "Lulu" at bounding box center [538, 153] width 15 height 8
click at [531, 152] on div "Lulu" at bounding box center [538, 153] width 15 height 8
click at [457, 202] on span "Select pets" at bounding box center [441, 201] width 39 height 12
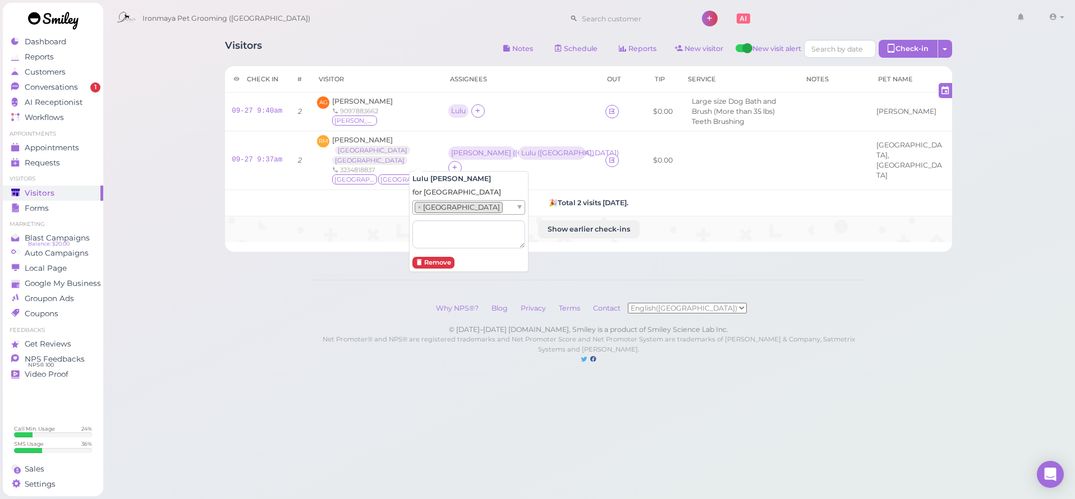
click at [362, 232] on td "Show earlier check-ins" at bounding box center [588, 229] width 727 height 26
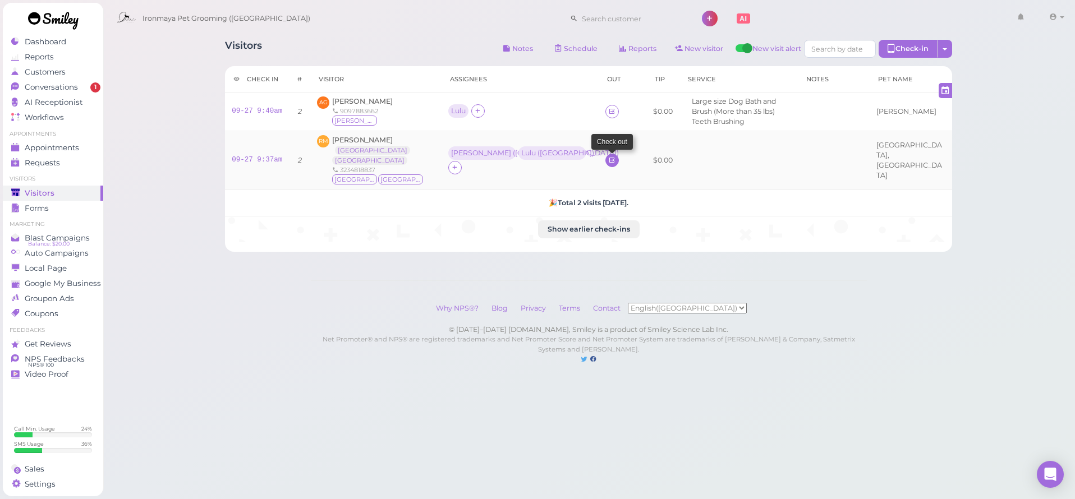
click at [608, 164] on icon at bounding box center [611, 160] width 7 height 8
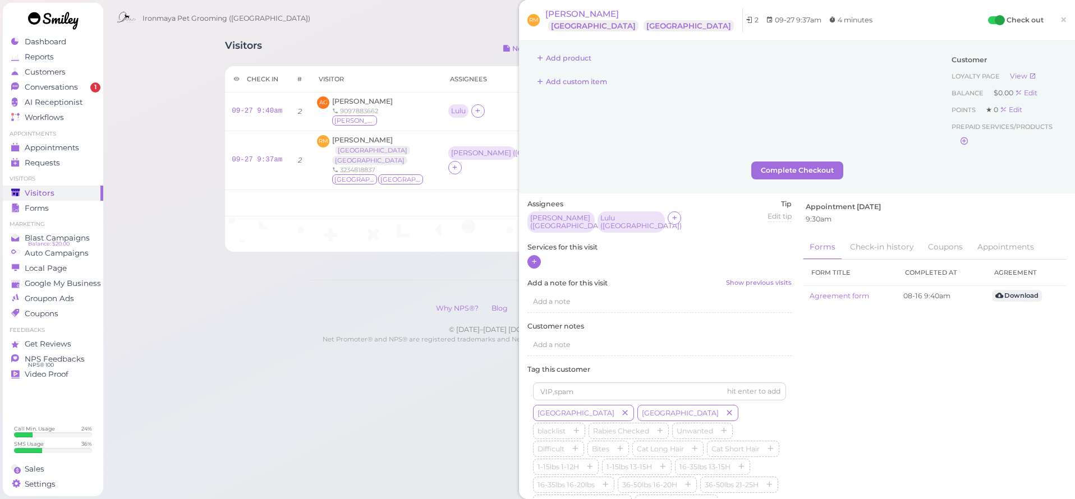
click at [532, 257] on icon at bounding box center [534, 261] width 7 height 8
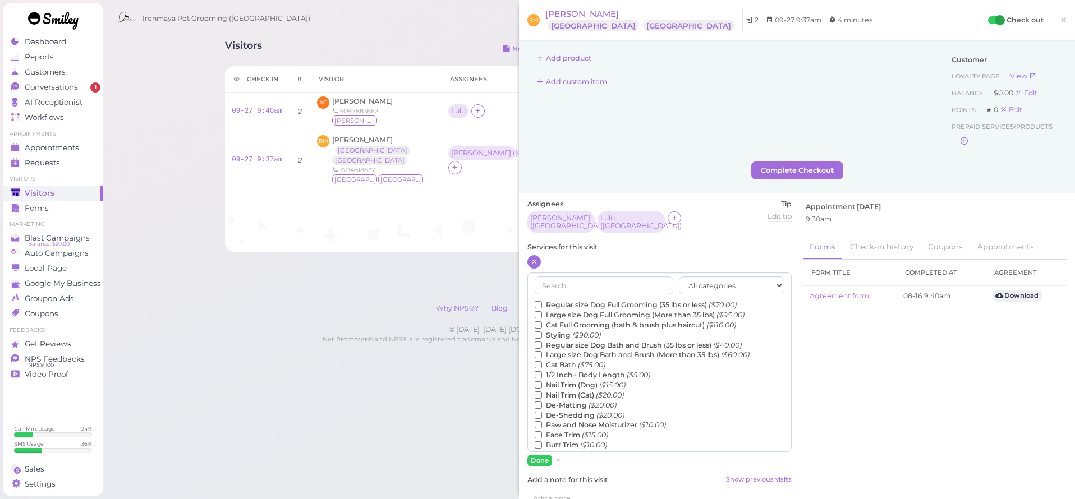
click at [558, 300] on label "Regular size Dog Full Grooming (35 lbs or less) ($70.00)" at bounding box center [636, 305] width 202 height 10
click at [542, 301] on input "Regular size Dog Full Grooming (35 lbs or less) ($70.00)" at bounding box center [538, 304] width 7 height 7
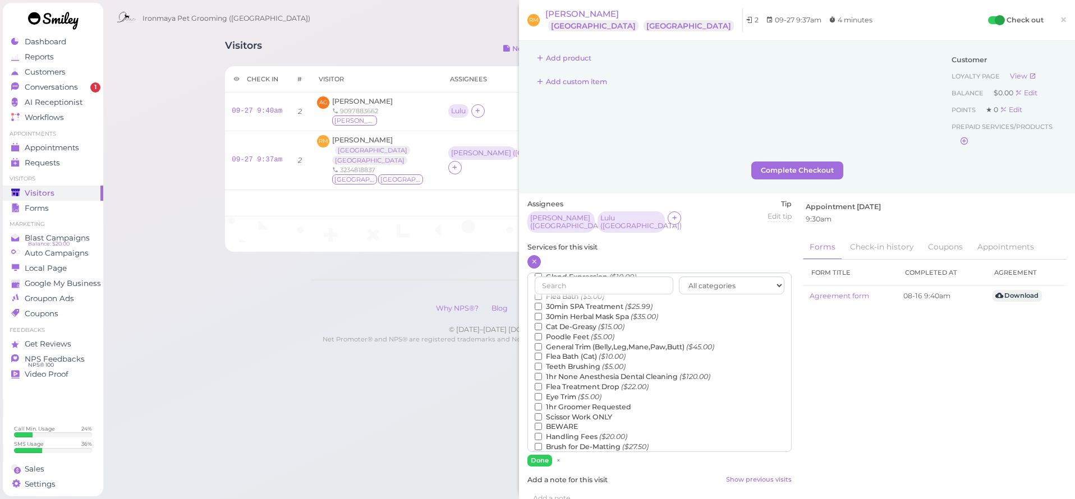
scroll to position [72, 0]
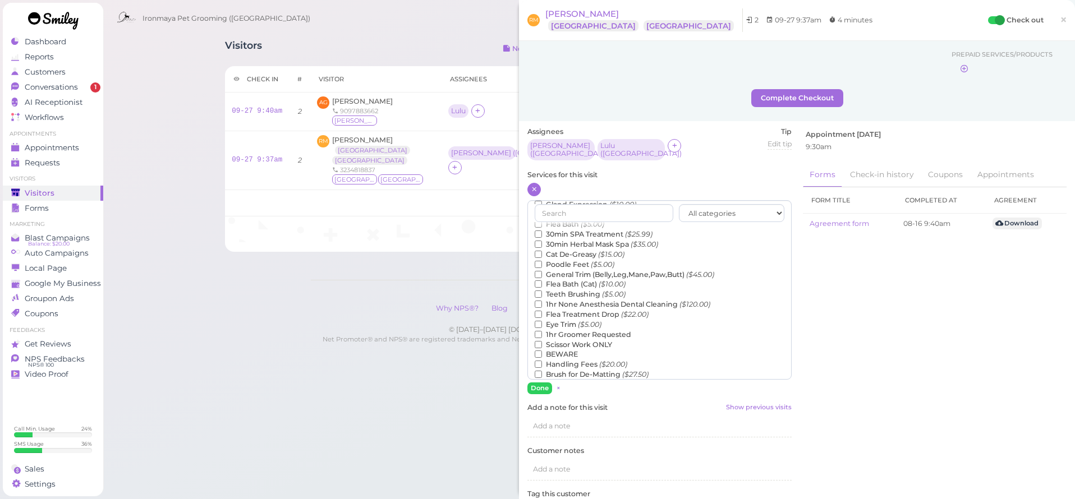
click at [556, 289] on label "Teeth Brushing ($5.00)" at bounding box center [580, 294] width 91 height 10
click at [542, 291] on input "Teeth Brushing ($5.00)" at bounding box center [538, 294] width 7 height 7
click at [540, 383] on button "Done" at bounding box center [539, 389] width 25 height 12
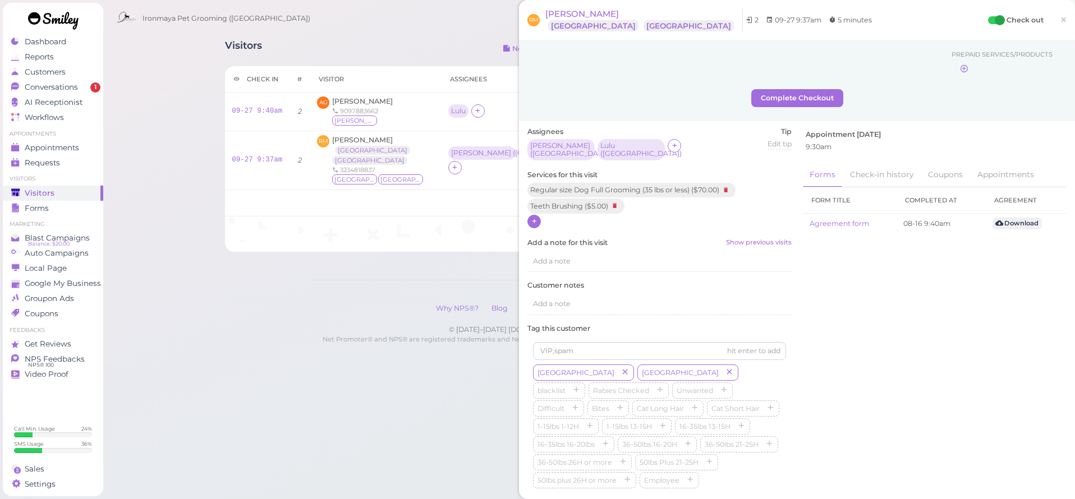
click at [150, 109] on div "Visitors Notes Schedule Reports New visitor New visit alert Check-in Customer c…" at bounding box center [589, 193] width 973 height 387
click at [55, 87] on span "Conversations" at bounding box center [51, 87] width 53 height 10
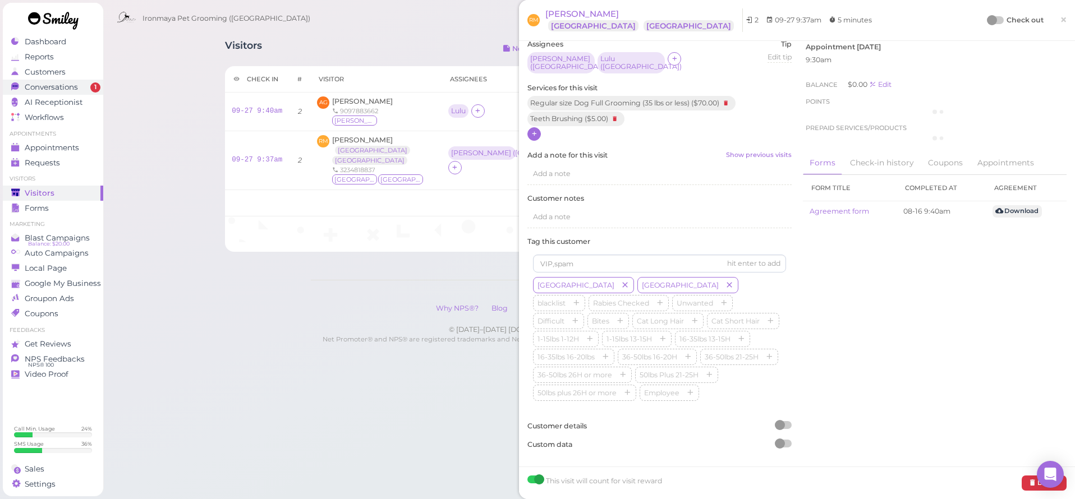
scroll to position [1, 0]
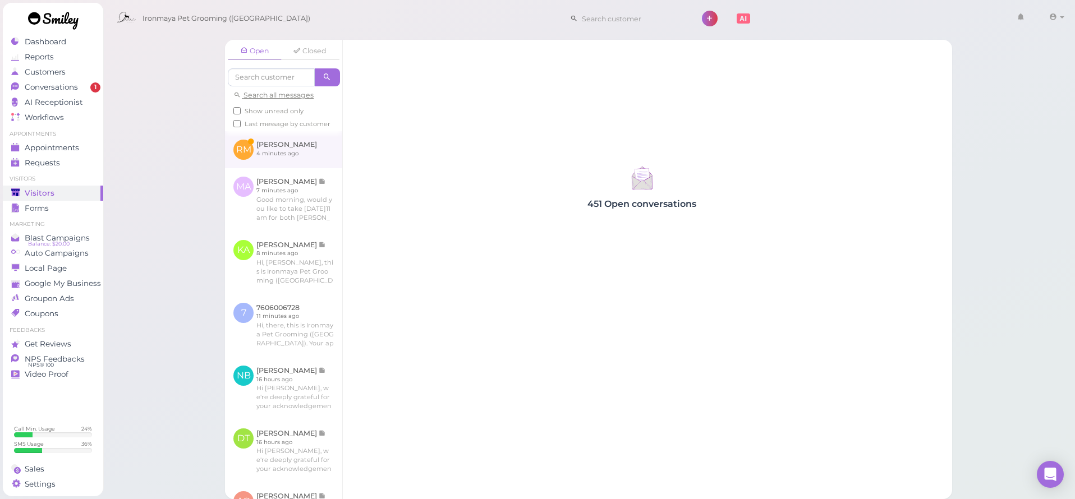
click at [279, 151] on link at bounding box center [283, 149] width 117 height 37
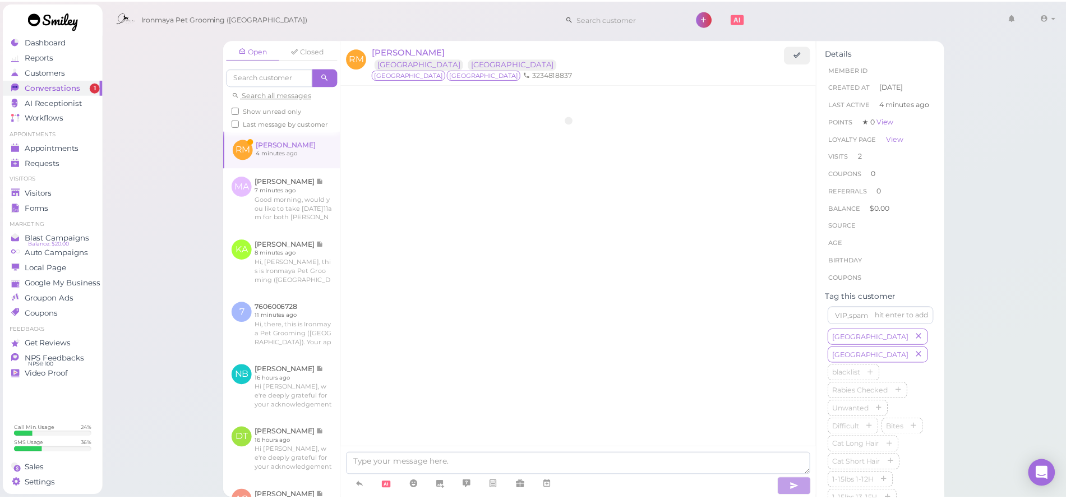
scroll to position [808, 0]
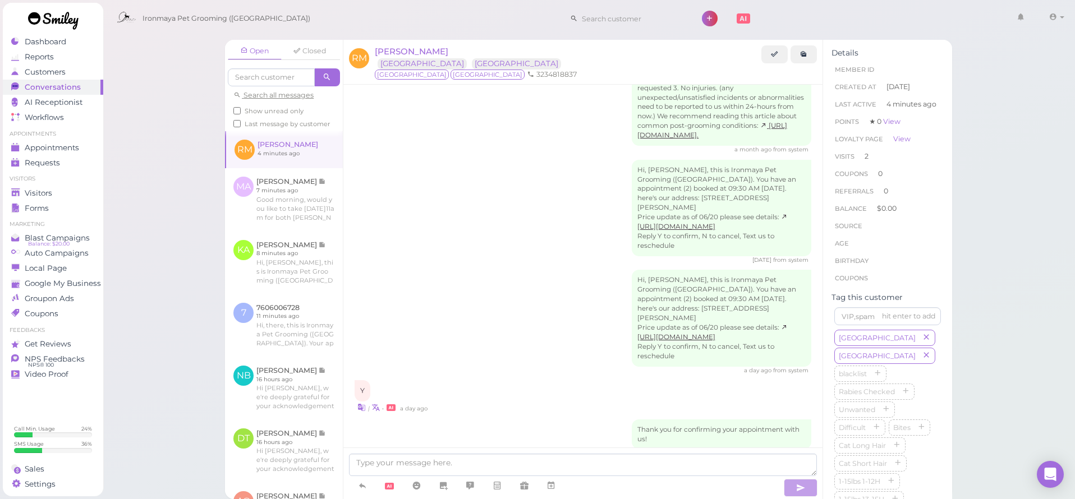
click at [411, 469] on img at bounding box center [406, 502] width 31 height 67
click at [52, 188] on link "Visitors" at bounding box center [53, 193] width 100 height 15
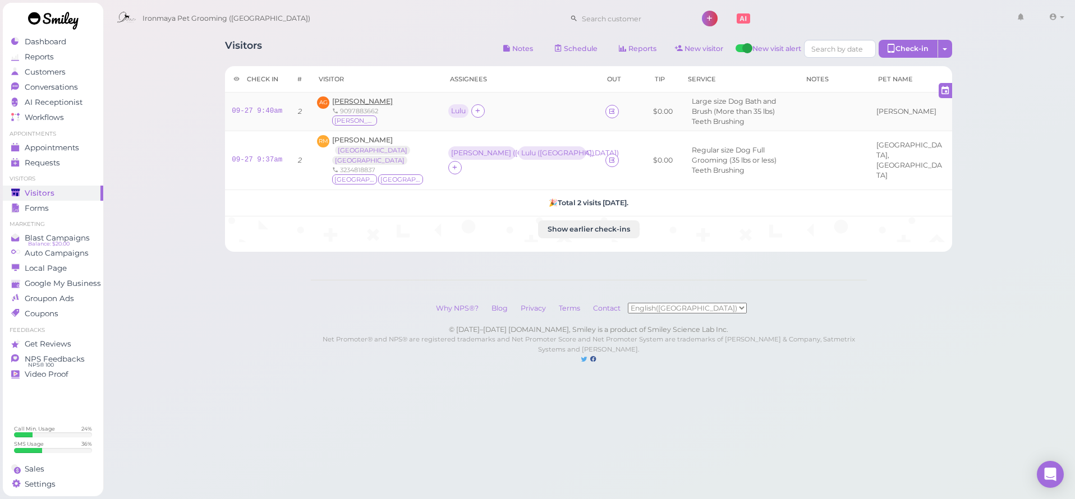
click at [363, 105] on span "[PERSON_NAME]" at bounding box center [362, 101] width 61 height 8
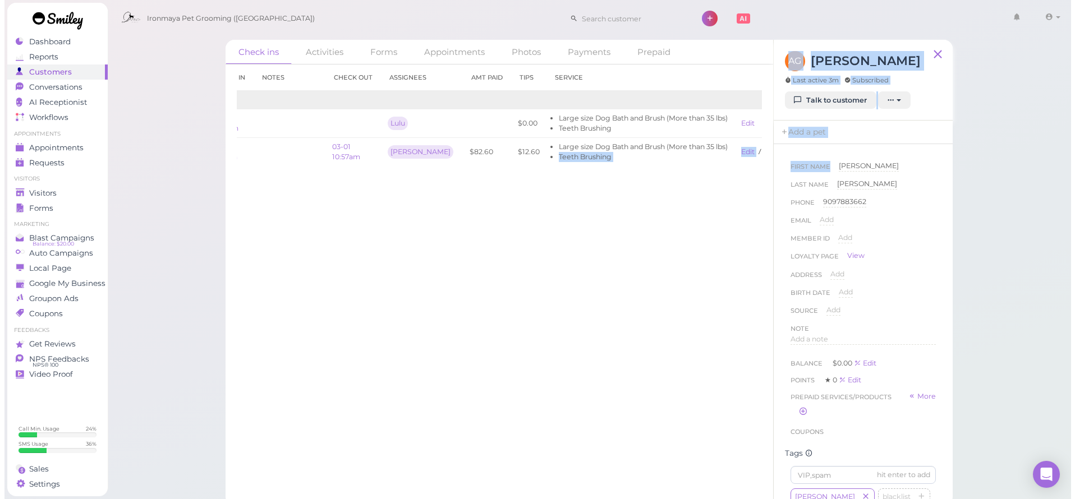
scroll to position [0, 65]
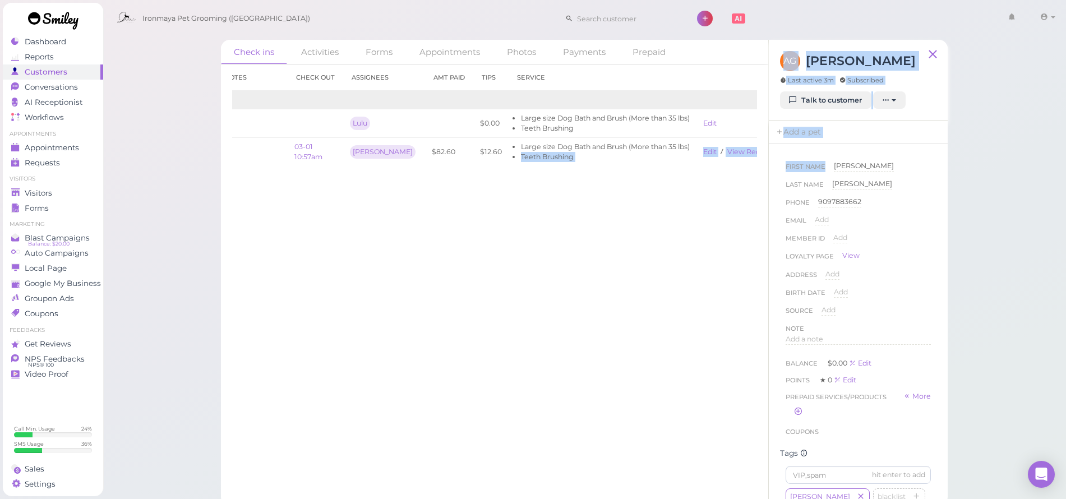
drag, startPoint x: 565, startPoint y: 151, endPoint x: 772, endPoint y: 169, distance: 208.3
click at [775, 173] on div "Check ins Activities Forms Appointments Photos Payments Prepaid Check in Notes …" at bounding box center [584, 273] width 727 height 466
click at [727, 148] on link "View receipt" at bounding box center [750, 152] width 46 height 8
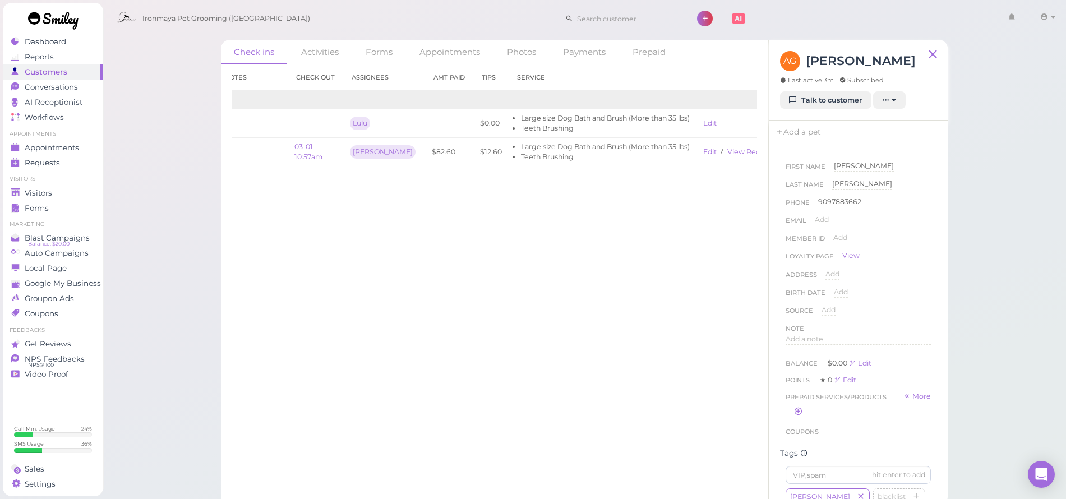
click at [574, 272] on div "Check in Notes Check out Assignees Amt Paid Tips Service 2025 09-27 9:40am Lulu…" at bounding box center [494, 282] width 547 height 435
click at [55, 194] on div "Visitors" at bounding box center [51, 193] width 81 height 10
